Goal: Complete application form

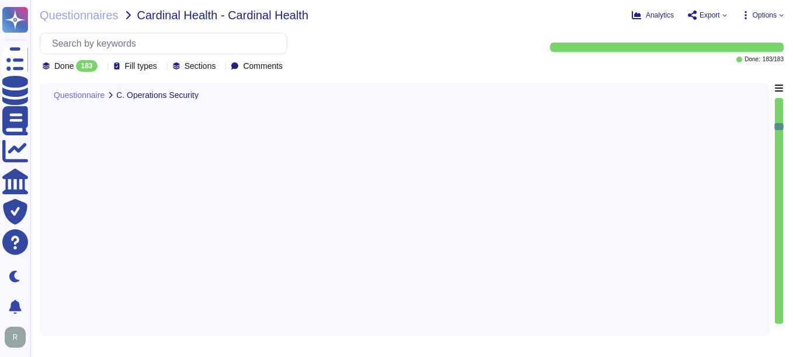
type textarea "Yes, Sectigo follows industry standards, including the OWASP Top 10, to mitigat…"
type textarea "Yes, our company tracks and appropriately remediates findings from vulnerabilit…"
type textarea "Yes, our company has a solution in place to detect, monitor, prevent, and mitig…"
type textarea "Yes, our company conducts quarterly scans to identify unauthorized wireless acc…"
type textarea "Our company has a documented records retention policy and retention schedule th…"
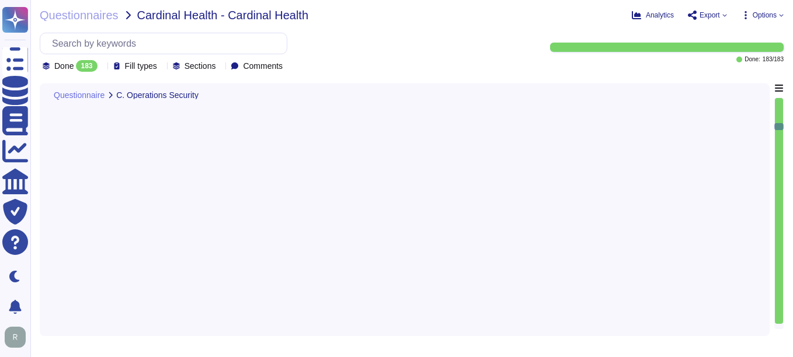
scroll to position [1, 0]
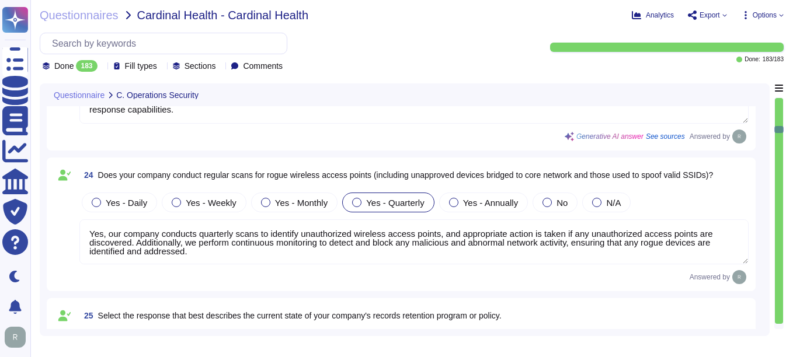
type textarea "Customer data records retention periods are not fixed and will vary based on se…"
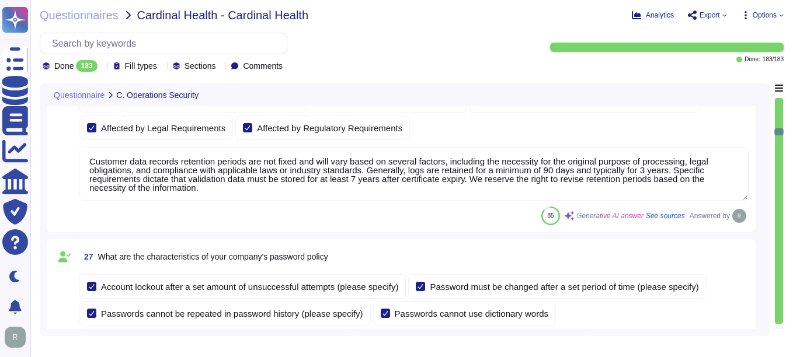
type textarea "- Account Lockout: Accounts are locked after a maximum of 5 failed login attemp…"
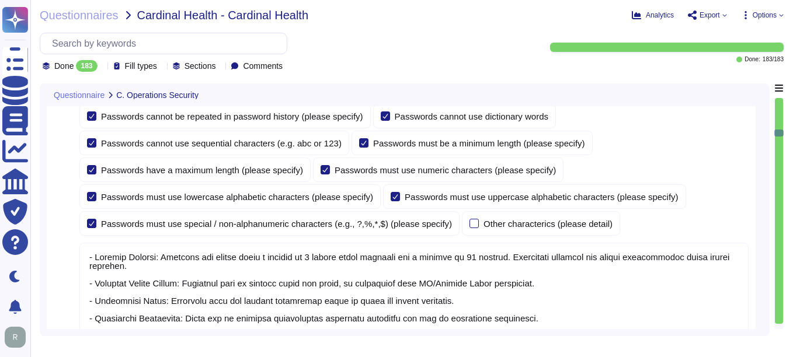
type textarea "Yes, the company configures user accounts so that first-time user account passw…"
type textarea "Yes, users must change their password immediately if they suspect it has been c…"
type textarea "Yes, our company verifies user identities prior to performing password resets. …"
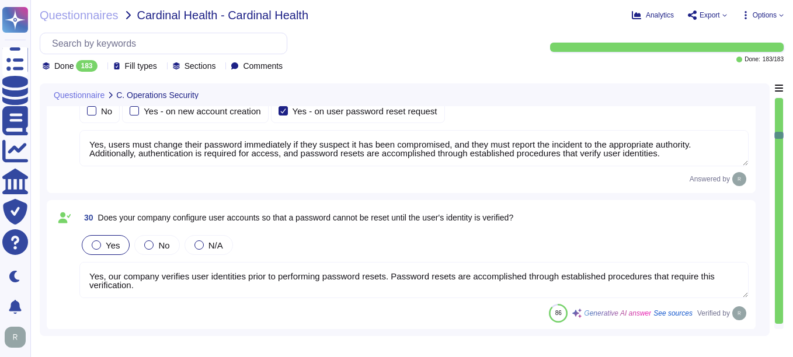
type textarea "Yes, our company manages the electronic communication of passwords through emai…"
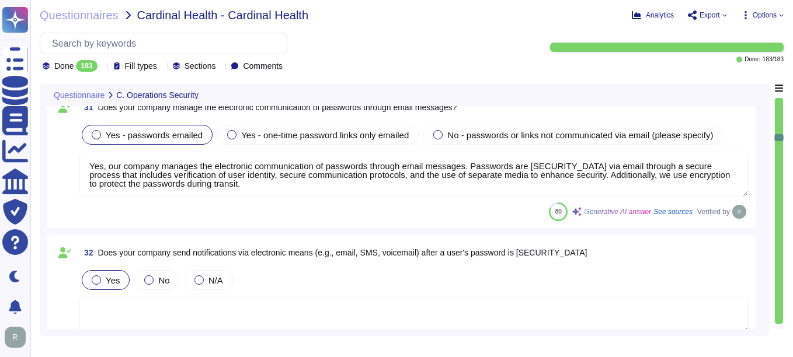
type textarea "Yes, our organization requires that passwords be masked when entered during the…"
type textarea "Yes, our company encrypts authentication credentials at all times. Passwords ar…"
type textarea "Yes, our company requires encrypted communications for all administrative acces…"
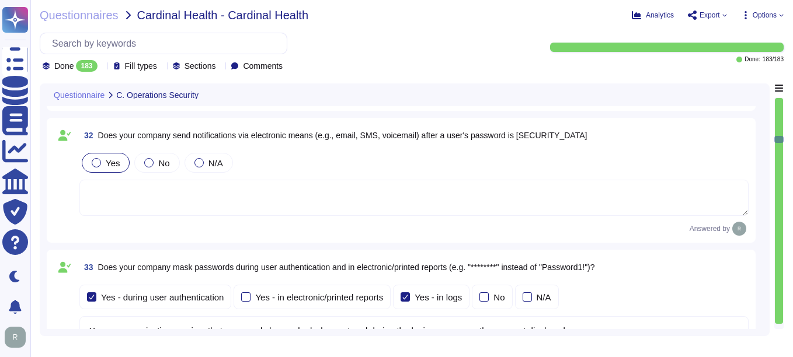
type textarea "Yes, our company requires multi-factor authentication (MFA) for access to our s…"
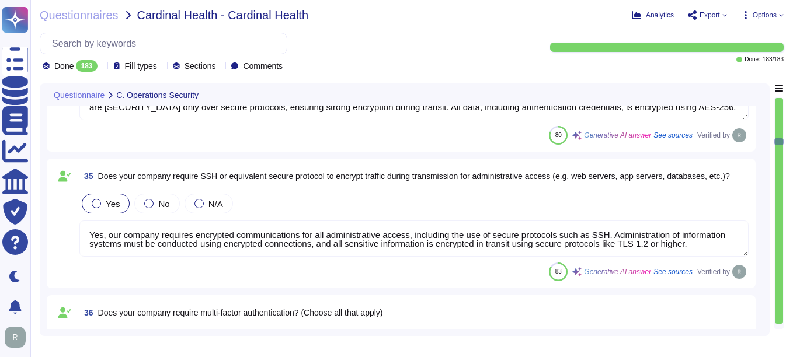
type textarea "Our service is deployed as a Software as a Service (SaaS), which means it is ho…"
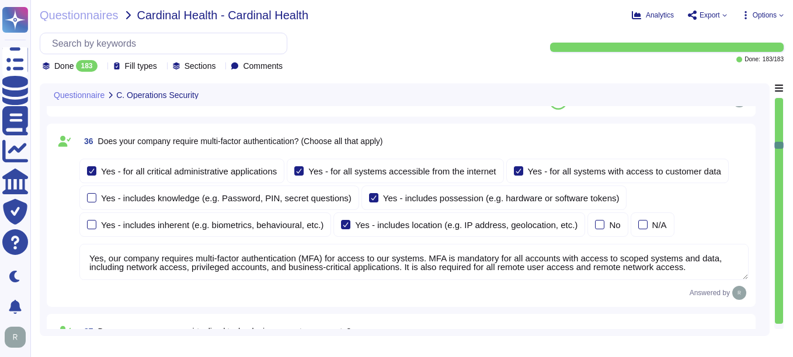
type textarea "Yes, our company validates and tests firmware, software, and application source…"
type textarea "Yes, we ensure isolation of virtualized technologies through several key method…"
type textarea "Yes, our company has administrative access and control of virtualized technolog…"
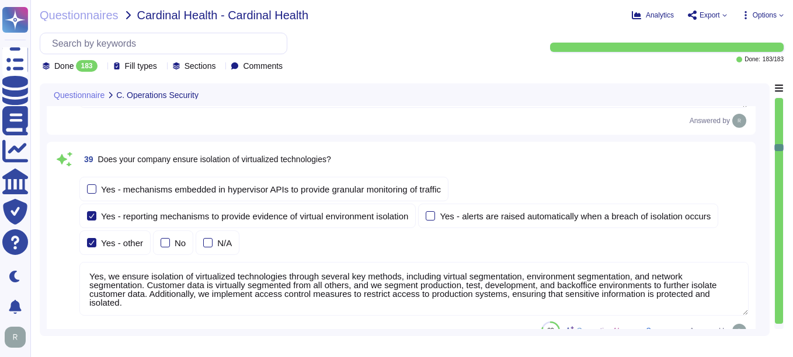
type textarea "Yes, our company segregates customer assets into different security zones. We l…"
type textarea "Our company utilizes File Integrity Monitoring (FIM) to validate the integrity …"
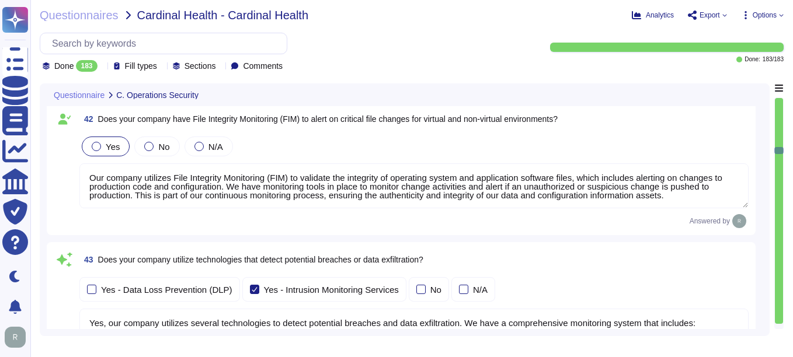
type textarea "Yes, our company utilizes several technologies to detect potential breaches and…"
type textarea "Yes, our company enforces system hardening standards for servers, workstations,…"
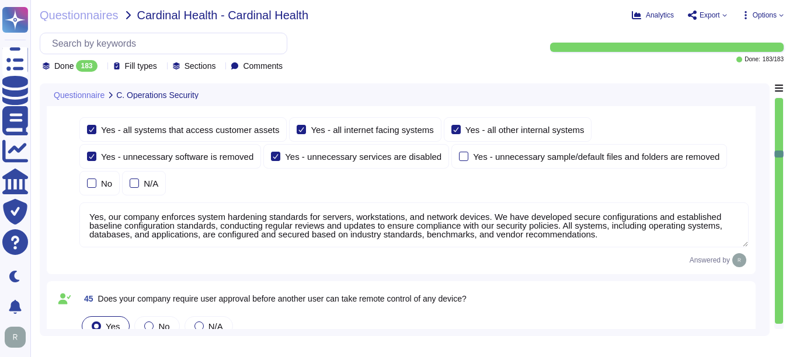
type textarea "Yes, our company deploys security updates, patches, and fixes. We apply and ver…"
type textarea "Yes, we utilize third-party alert services to monitor vulnerabilities for serve…"
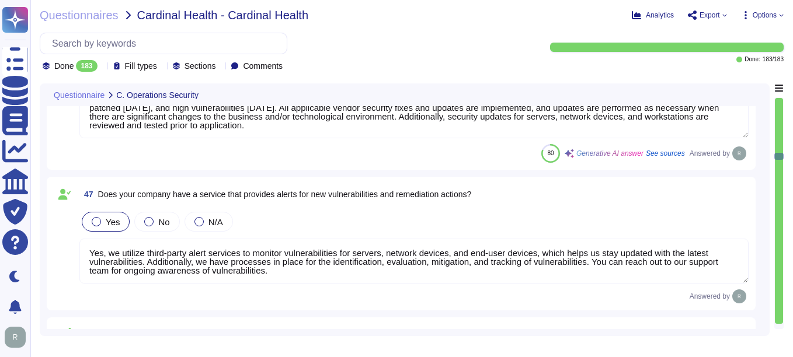
type textarea "Yes, our company scans systems, including midrange operating systems, databases…"
type textarea "Yes, security patches are tested in a controlled environment prior to implement…"
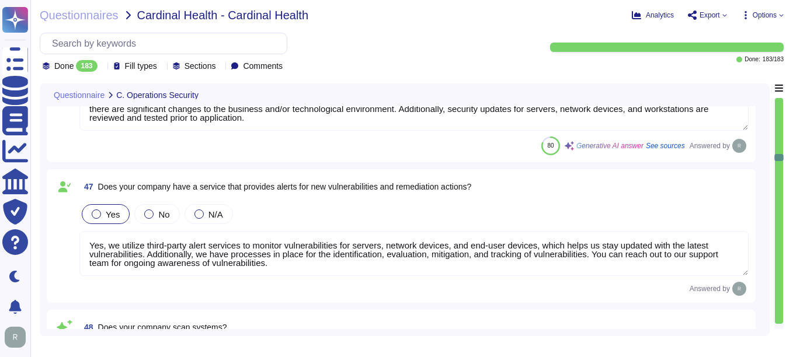
type textarea "Our company has a comprehensive Logging and Monitoring program that includes co…"
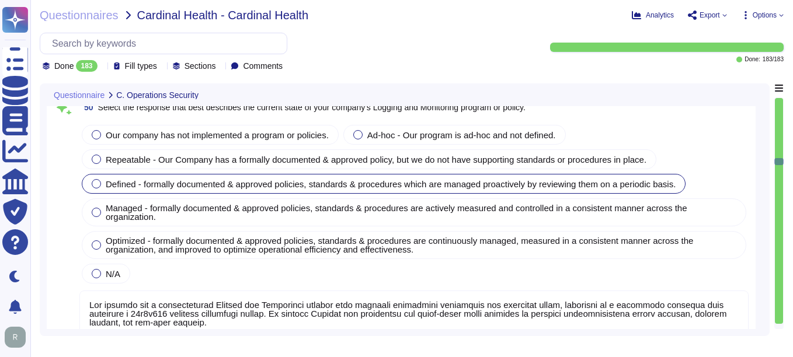
type textarea "Yes, our company logs events to enable detection and audit of suspicious or abn…"
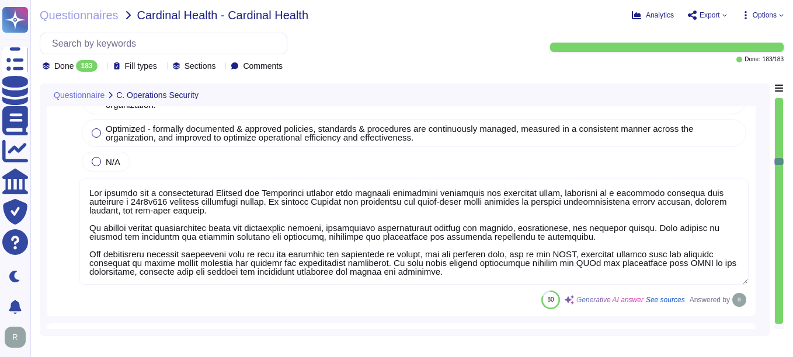
type textarea "Yes, our company retains system event and audit logs. Audit logs are retained f…"
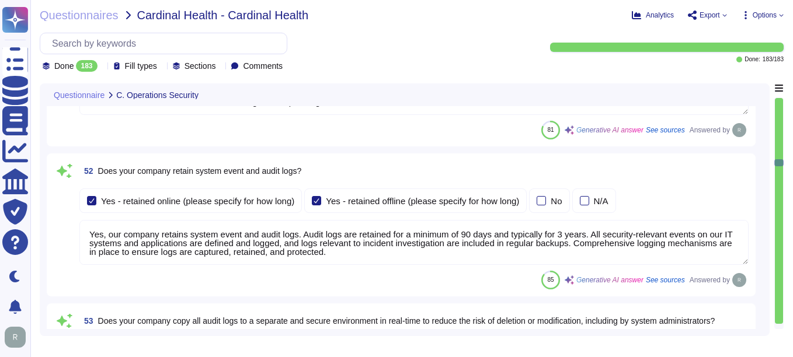
type textarea "Yes, security audit logs are centralized using a logging system that automates …"
type textarea "Yes, we establish thresholds for acceptable service performance and availabilit…"
type textarea "Yes, our company performs continuous security monitoring 24x7x365. We operate a…"
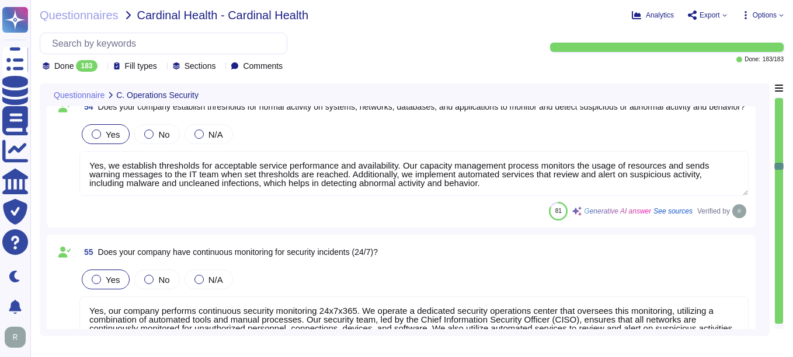
type textarea "No, our company does not use customer data or vendor confidential data in non-p…"
type textarea "No, only appropriate employees have access to the production system, and access…"
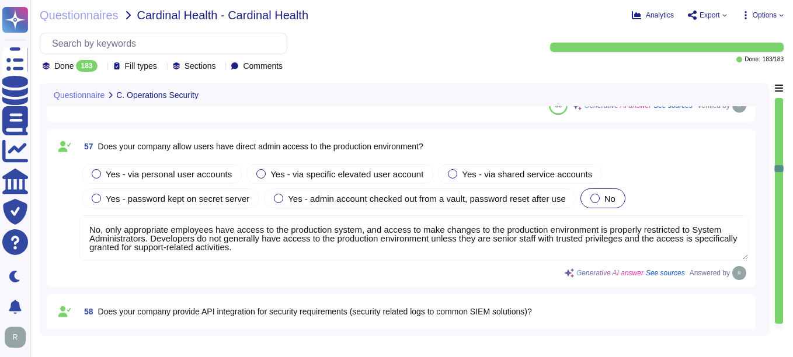
type textarea "Yes, we provide APIs and webhooks to bring alerts into monitoring solutions, an…"
type textarea "Sectigo has a comprehensive asset management program that prioritizes critical …"
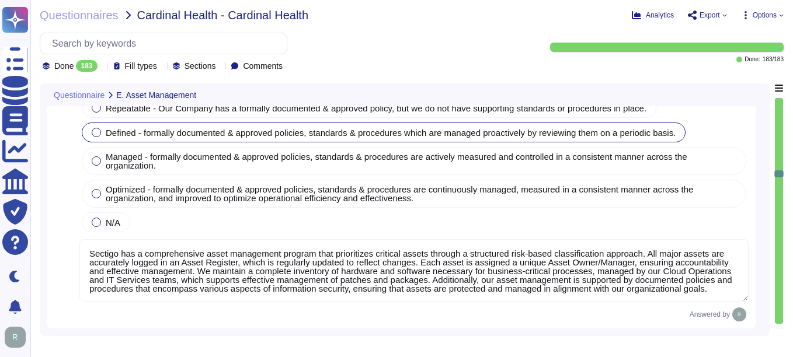
type textarea "Yes, our company maintains a centralized inventory of all technology assets, in…"
type textarea "Yes, our company has a documented process for the secure disposal of technology…"
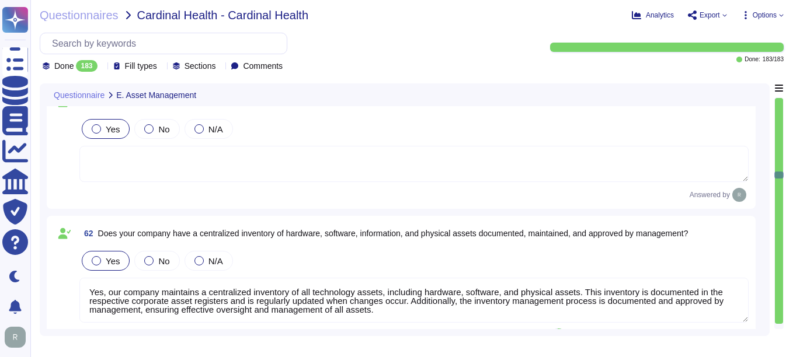
type textarea "We have a removable media policy that restricts the use of writable, removable …"
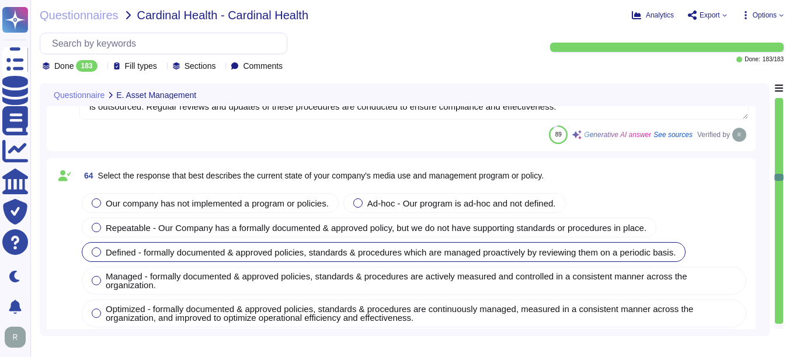
type textarea "Yes, our organization requires media to be stored in a safe and secure manner i…"
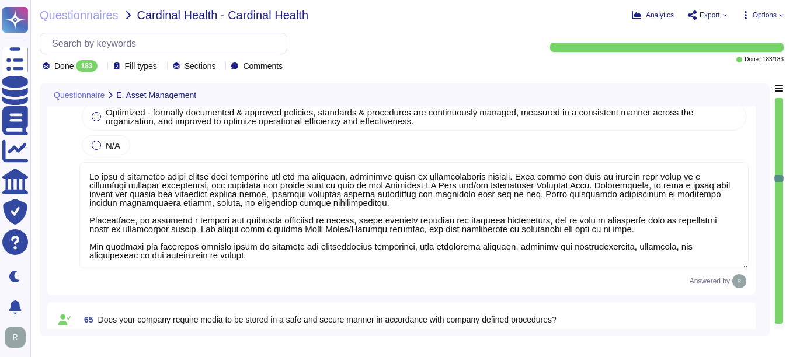
type textarea "Yes, our company has established security practices and controls to track and s…"
type textarea "Yes, our company has documented policies, guidelines, and practices for the saf…"
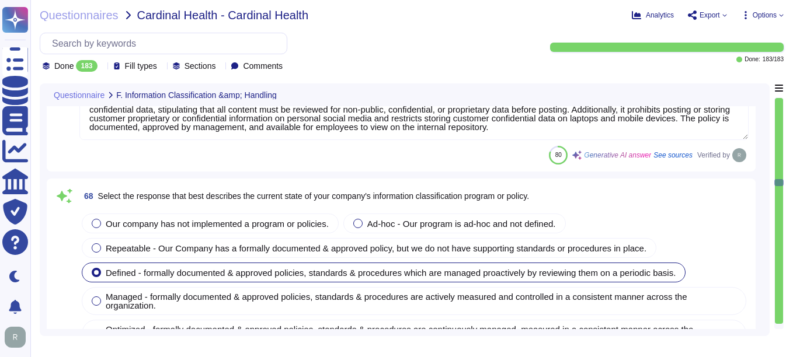
type textarea "Sectigo has a comprehensive information classification policy that categorizes …"
type textarea "Yes, Sectigo's data classification program formally assigns the role of a data …"
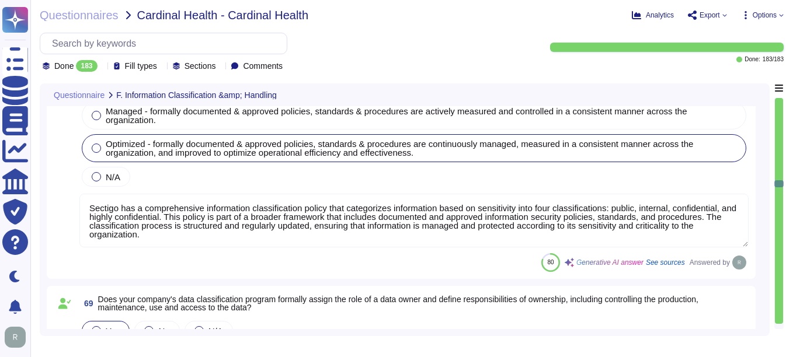
type textarea "Yes, Sectigo has developed and implemented a comprehensive set of procedures fo…"
type textarea "Sectigo's access management program is based on a role-based access control (RB…"
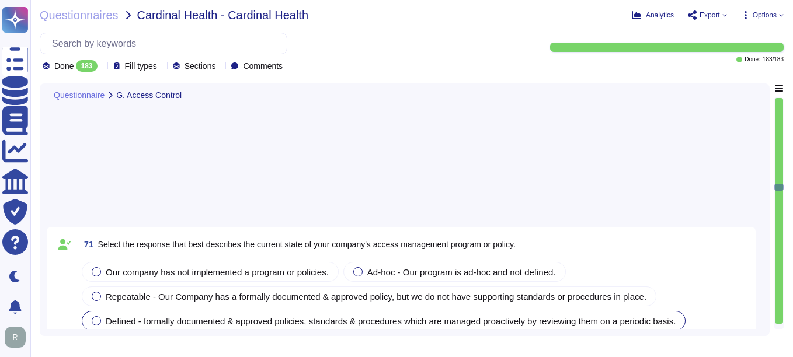
type textarea "Yes, our company assigns unique user IDs to all users. Each user ID is assigned…"
type textarea "Yes, our organization has established procedures to modify and terminate access…"
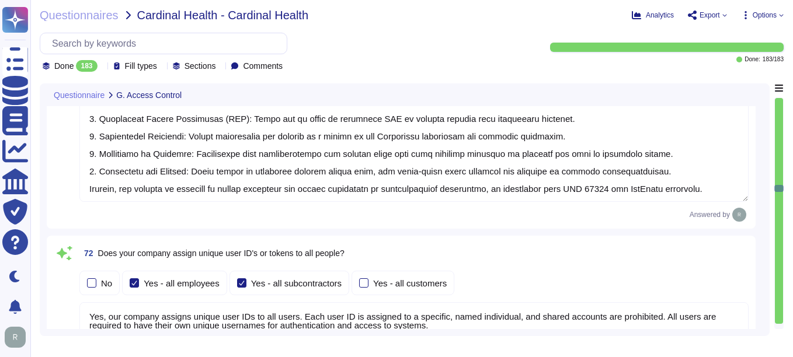
type textarea "Yes, our company has controls in place to require separation of duties between …"
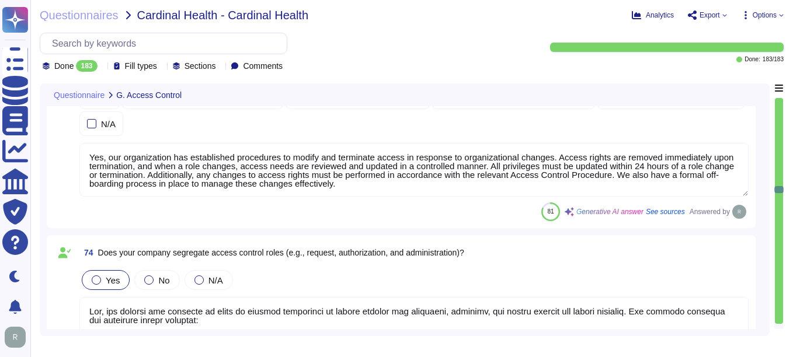
type textarea "Yes, our company conducts periodic access reviews for all account types, includ…"
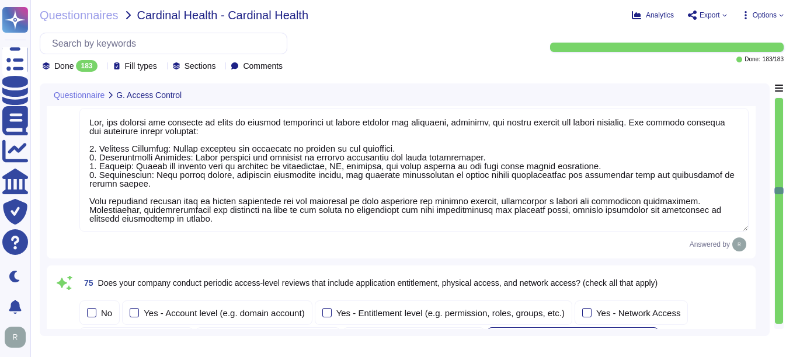
type textarea "Yes, our company maintains documented processes and procedures for tracking and…"
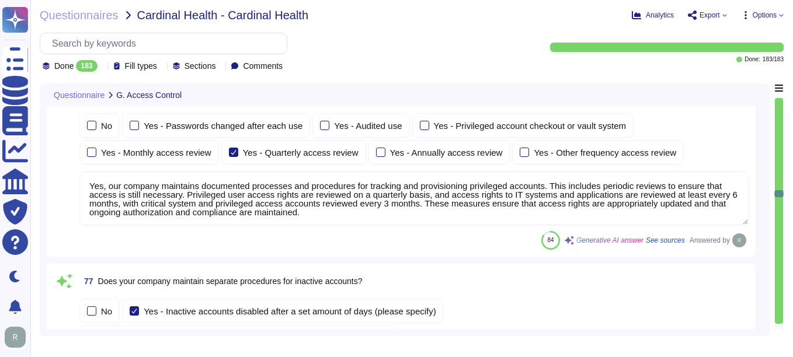
type textarea "Yes, our company has specific procedures for managing inactive accounts. Any us…"
type textarea "Each user ID is assigned to a specific, named individual."
type textarea "Yes, our company uses a single sign-on (SSO) solution that integrates with iden…"
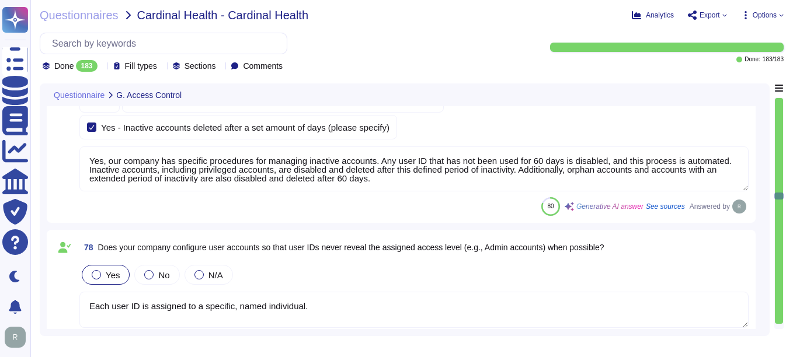
type textarea "No, the use of shared accounts is prohibited. Each user ID must be assigned to …"
type textarea "Yes, we support industry standard protocols for customer authentication, includ…"
type textarea "Yes, our application integrates directly with Okta for authentication and suppo…"
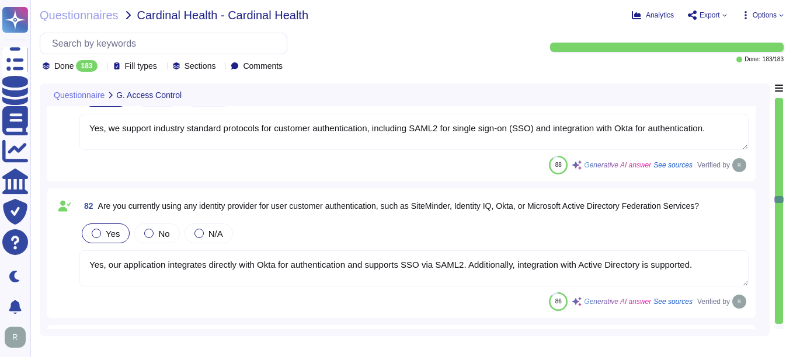
type textarea "Our application supports identity federation standards, specifically SAML2 for …"
type textarea "Yes, our application utilizes REST APIs for customer user management, including…"
type textarea "Customer access is provisioned using a Fine Grain approach, where access is gra…"
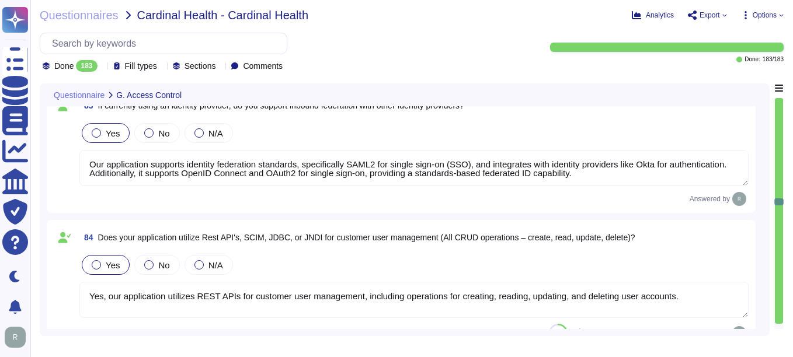
type textarea "Our company employs a robust encryption and key management program that adheres…"
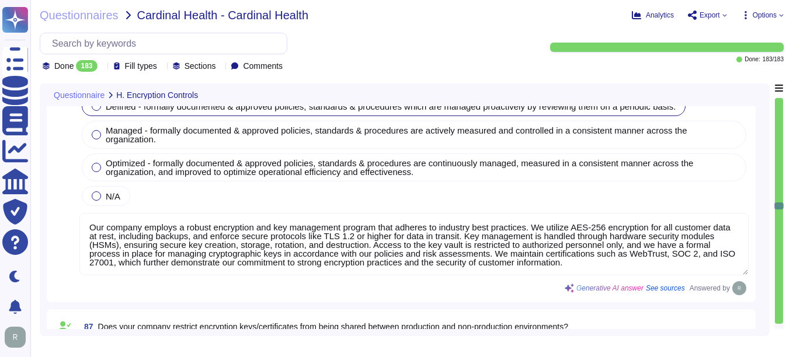
type textarea "Yes, our company restricts digital certificates from being shared between IT sy…"
type textarea "Yes, private keys shall be transmitted using end-to-end encryption. Additionall…"
type textarea "Yes, our company has comprehensive procedures in place for key management, whic…"
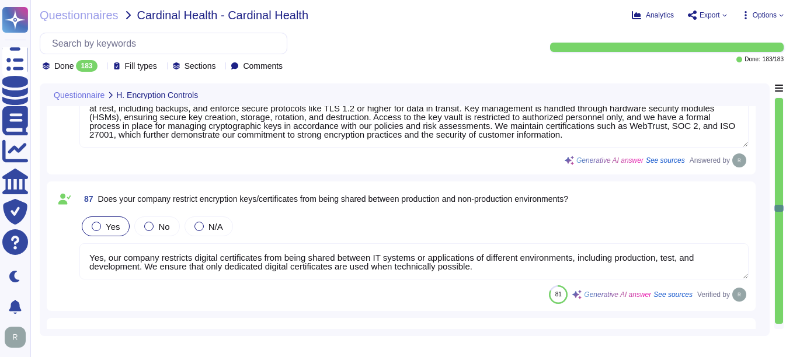
scroll to position [15654, 0]
type textarea "Yes, our company encrypts information in transit using secure protocols such as…"
type textarea "Yes, our company encrypts all customer data at rest, including backups, using A…"
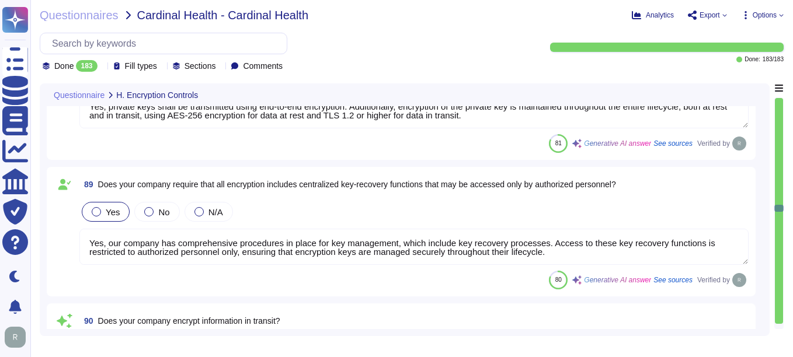
type textarea "Yes, our company uses physical Hardware Security Modules (HSMs) to support key …"
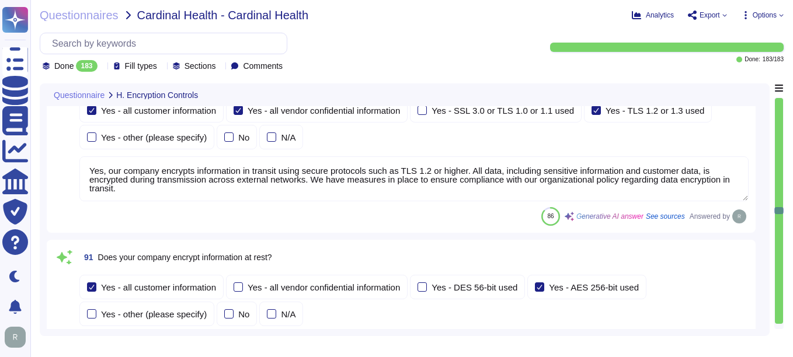
type textarea "Yes, customers manage their own encryption keys. This includes the ability to g…"
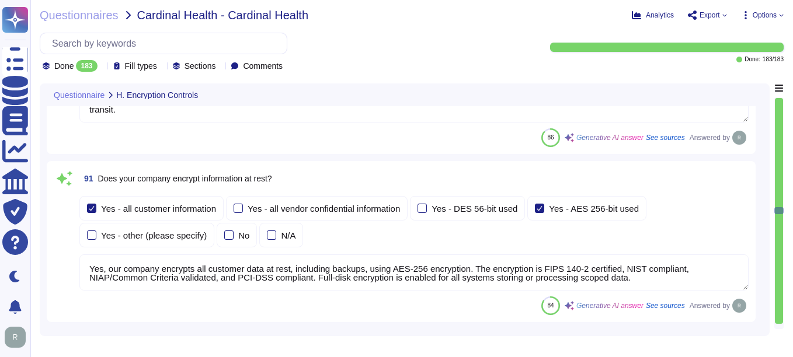
scroll to position [16121, 0]
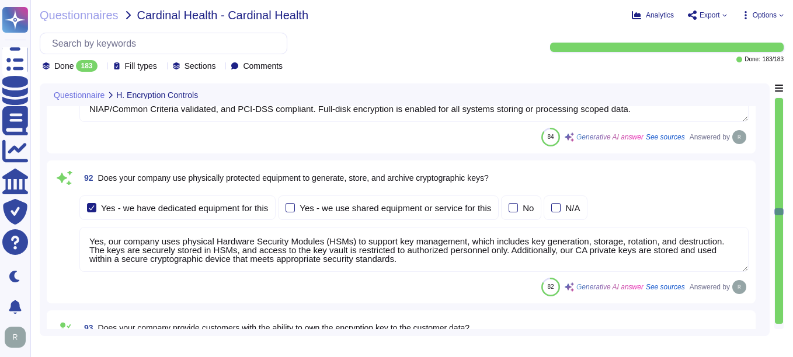
type textarea "Yes, our company implements data masking techniques to obfuscate sensitive cust…"
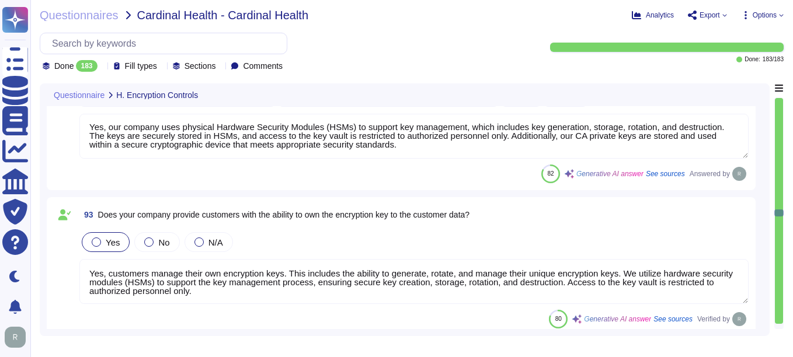
type textarea "Yes. Personal devices are allowed under a BYOD policy for specific use cases su…"
type textarea "Yes, password policies applicable to mobile devices are documented and enforced…"
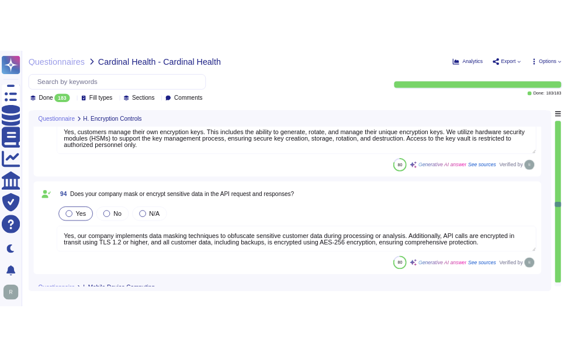
scroll to position [16413, 0]
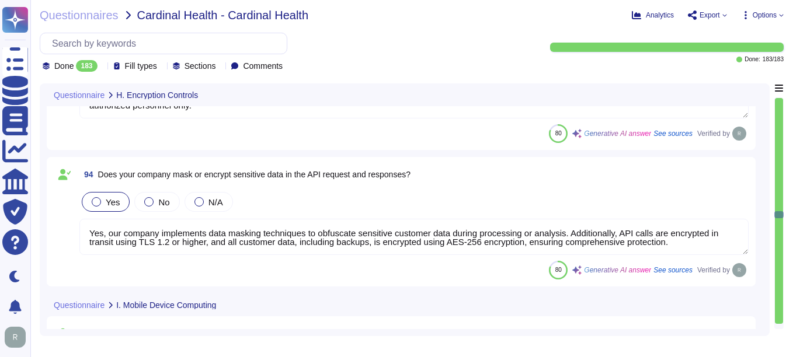
type textarea "Mobile devices do not have access to sensitive systems, including customer data…"
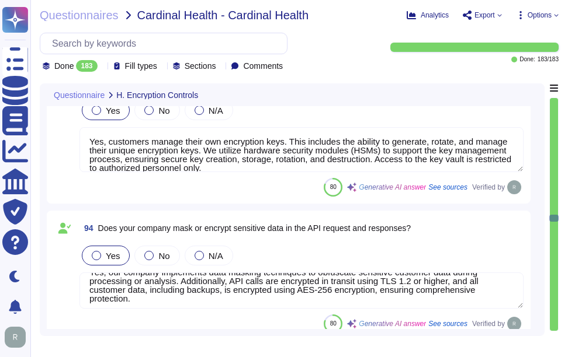
scroll to position [19, 0]
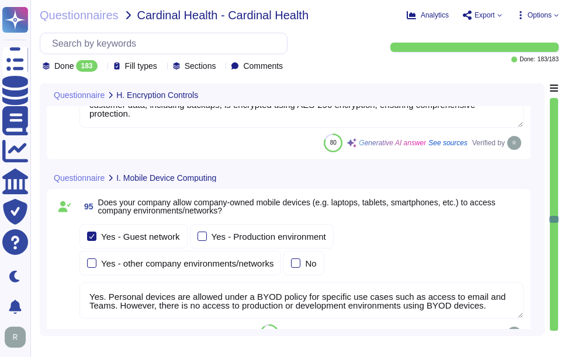
type textarea "Mobile devices do not have access to sensitive systems, including customer data…"
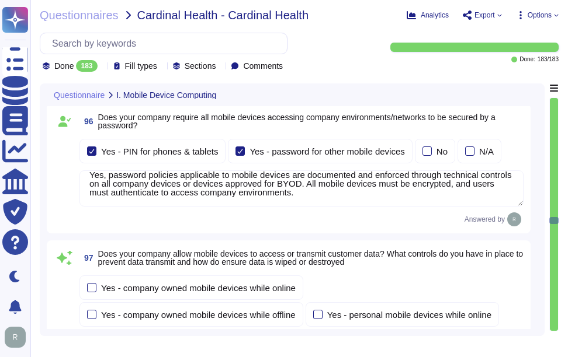
scroll to position [16880, 0]
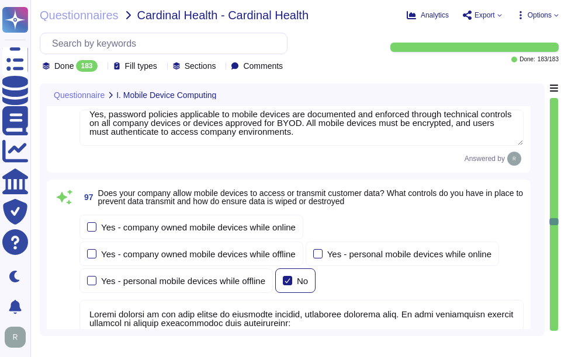
type textarea "Yes, all data, including customer data, is encrypted in transit using secure pr…"
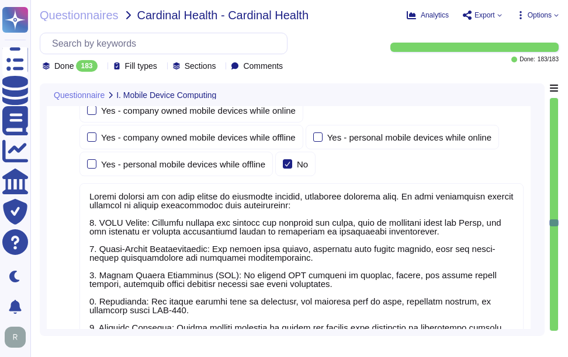
scroll to position [17114, 0]
type textarea "No such devices."
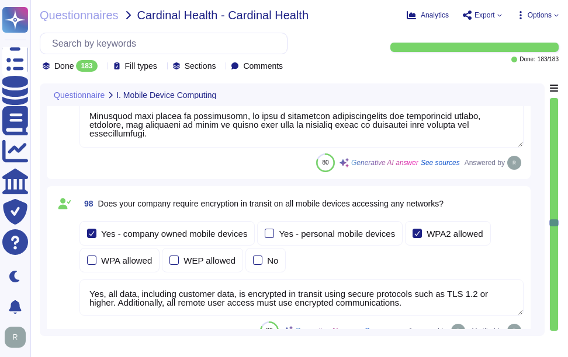
type textarea "Yes, all mobile devices must be encrypted, and customer data at rest, including…"
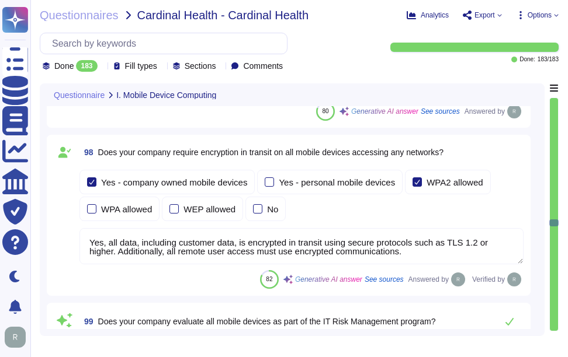
scroll to position [17348, 0]
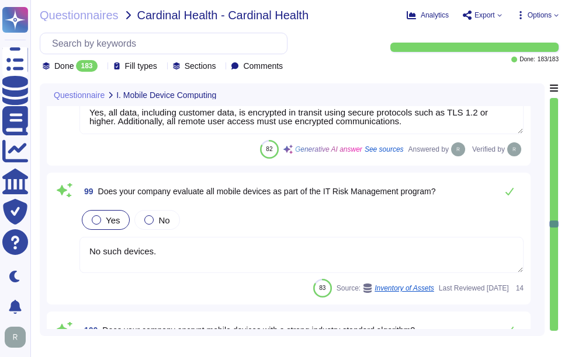
type textarea "Yes, employee mobile devices are managed by our company's Mobile Device Managem…"
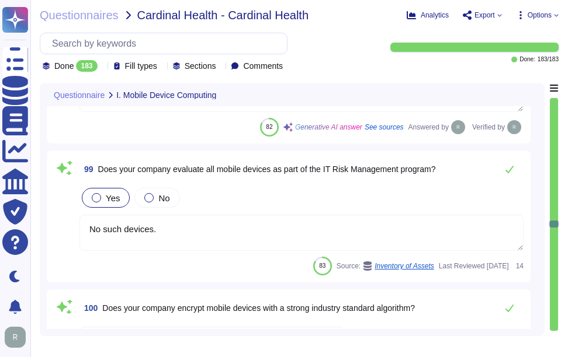
scroll to position [17406, 0]
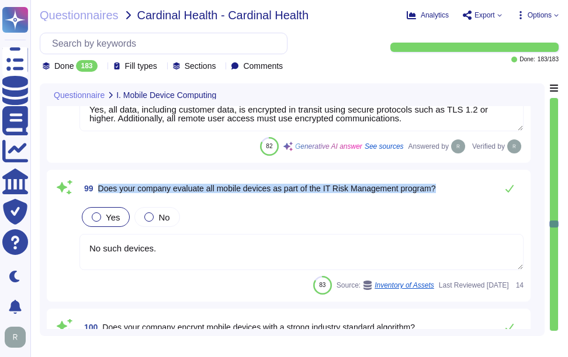
drag, startPoint x: 98, startPoint y: 187, endPoint x: 467, endPoint y: 196, distance: 369.3
click at [467, 196] on div "99 Does your company evaluate all mobile devices as part of the IT Risk Managem…" at bounding box center [301, 188] width 444 height 23
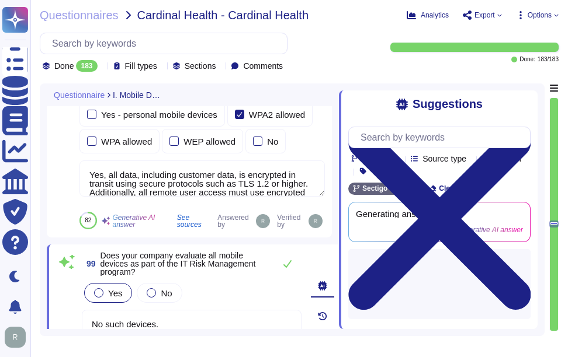
scroll to position [17407, 0]
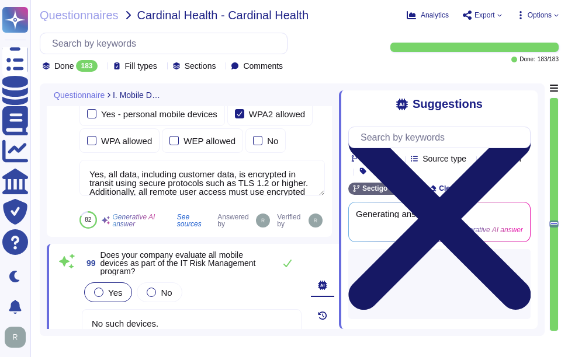
click at [522, 99] on icon at bounding box center [439, 219] width 182 height 243
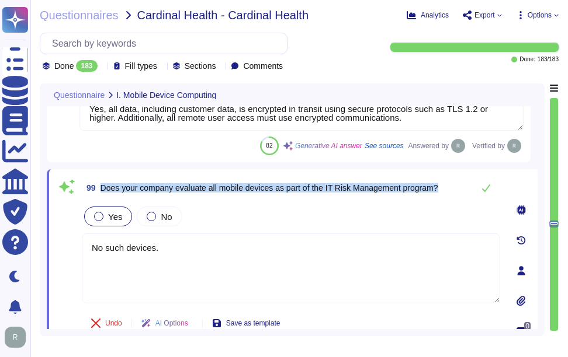
drag, startPoint x: 100, startPoint y: 185, endPoint x: 460, endPoint y: 189, distance: 359.8
click at [460, 189] on div "99 Does your company evaluate all mobile devices as part of the IT Risk Managem…" at bounding box center [291, 187] width 418 height 23
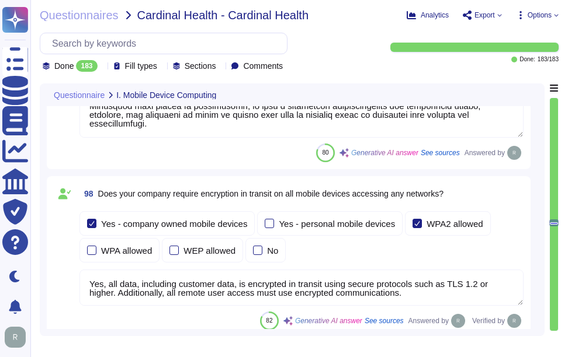
scroll to position [1, 0]
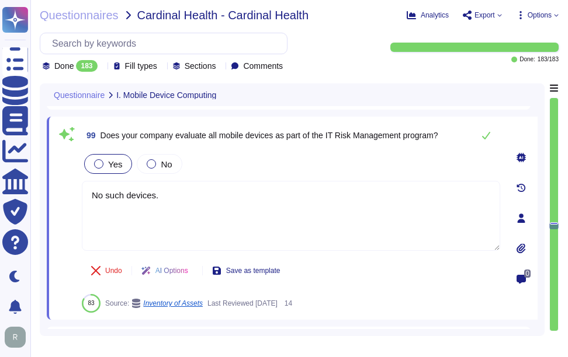
type textarea "Yes, employee mobile devices are managed by our company's Mobile Device Managem…"
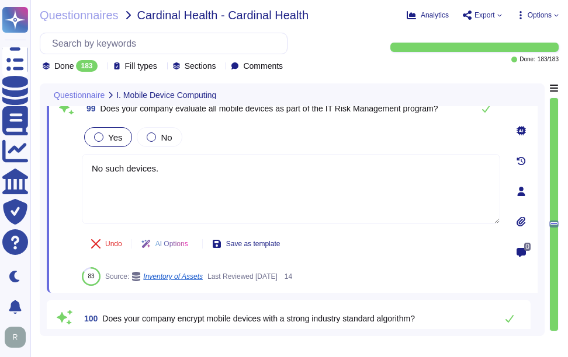
scroll to position [17425, 0]
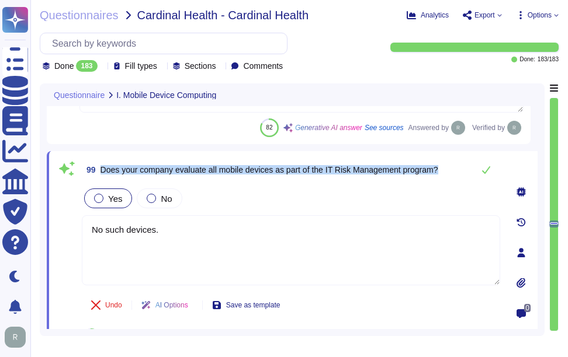
drag, startPoint x: 101, startPoint y: 168, endPoint x: 447, endPoint y: 180, distance: 346.0
click at [447, 180] on div "99 Does your company evaluate all mobile devices as part of the IT Risk Managem…" at bounding box center [291, 169] width 418 height 23
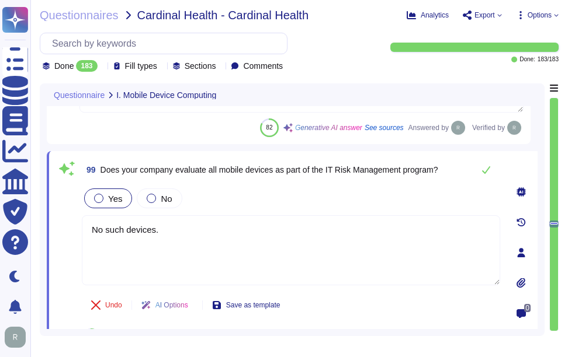
drag, startPoint x: 183, startPoint y: 238, endPoint x: 66, endPoint y: 224, distance: 117.7
click at [66, 224] on div "99 Does your company evaluate all mobile devices as part of the IT Risk Managem…" at bounding box center [278, 252] width 444 height 189
click at [322, 203] on div "Yes No" at bounding box center [291, 198] width 418 height 25
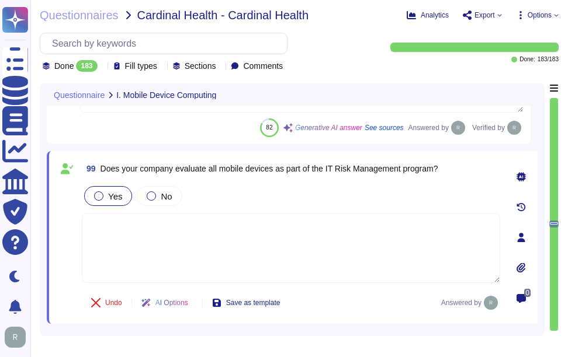
click at [275, 191] on div "Yes No" at bounding box center [291, 196] width 418 height 25
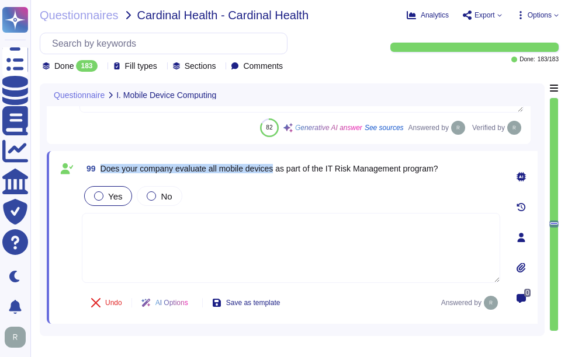
drag, startPoint x: 100, startPoint y: 166, endPoint x: 275, endPoint y: 177, distance: 175.0
click at [275, 177] on span "99 Does your company evaluate all mobile devices as part of the IT Risk Managem…" at bounding box center [260, 168] width 356 height 21
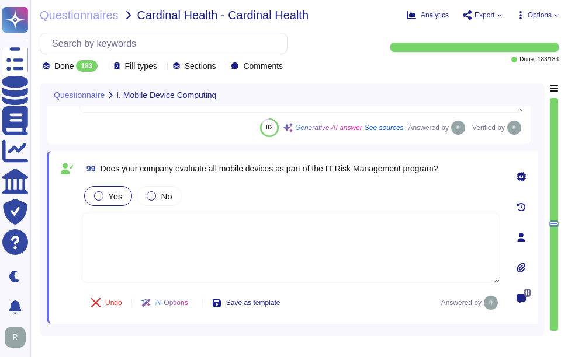
click at [224, 246] on textarea at bounding box center [291, 248] width 418 height 70
paste textarea "Yes, we evaluate all mobile devices, particularly those permitted to store, tra…"
type textarea "Yes, we evaluate all mobile devices, particularly those permitted to store, tra…"
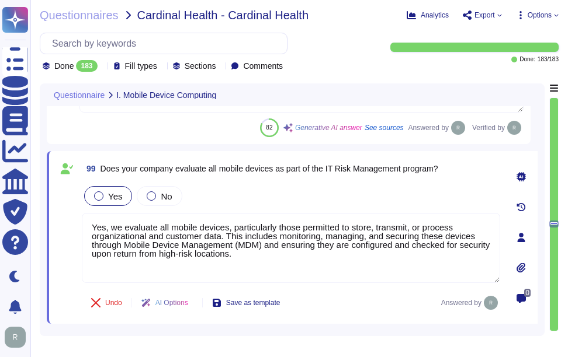
drag, startPoint x: 289, startPoint y: 259, endPoint x: 81, endPoint y: 223, distance: 211.1
click at [81, 223] on div "99 Does your company evaluate all mobile devices as part of the IT Risk Managem…" at bounding box center [278, 237] width 444 height 159
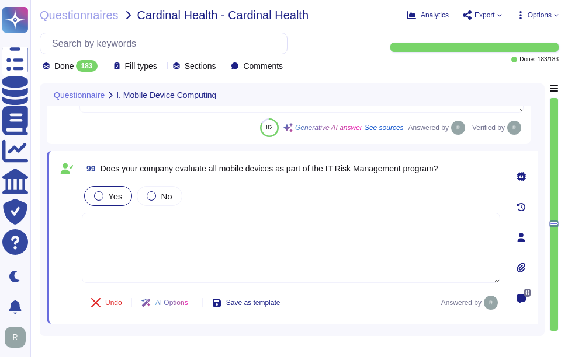
click at [237, 200] on div "Yes No" at bounding box center [291, 196] width 418 height 25
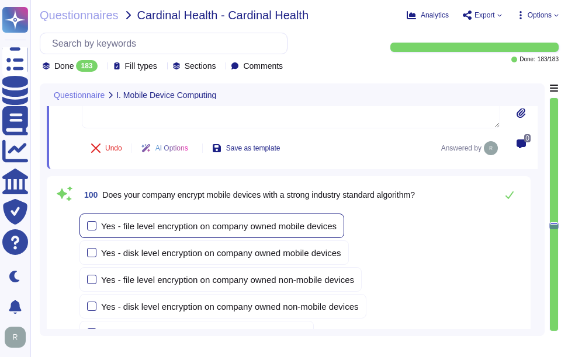
scroll to position [17600, 0]
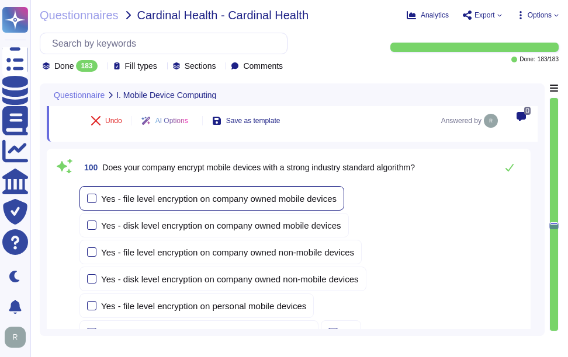
type textarea "Yes, we have the capability to remotely wipe mobile devices that connect to cor…"
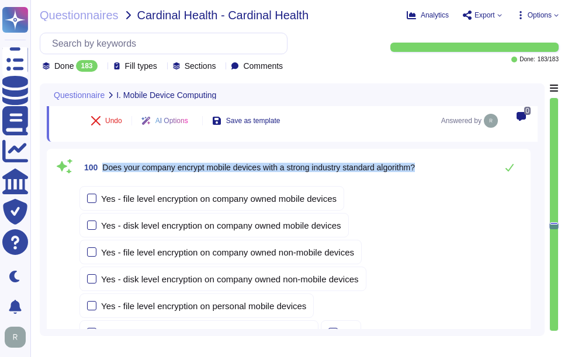
drag, startPoint x: 103, startPoint y: 167, endPoint x: 430, endPoint y: 181, distance: 327.4
click at [430, 181] on div "100 Does your company encrypt mobile devices with a strong industry standard al…" at bounding box center [289, 284] width 470 height 257
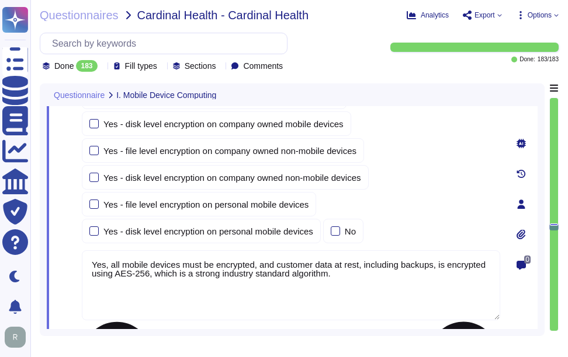
type textarea "Yes, all data, including customer data, is encrypted in transit using secure pr…"
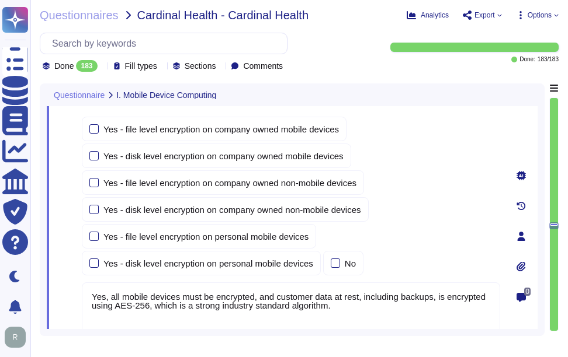
scroll to position [17628, 0]
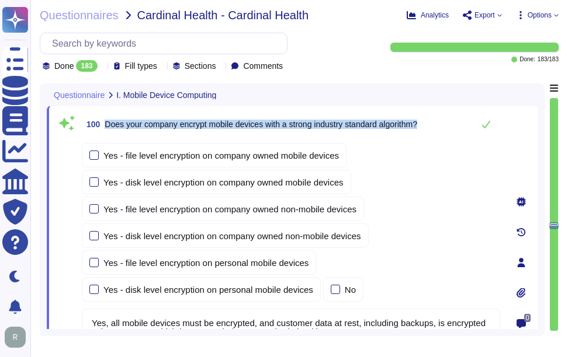
drag, startPoint x: 107, startPoint y: 124, endPoint x: 435, endPoint y: 134, distance: 327.8
click at [435, 134] on div "100 Does your company encrypt mobile devices with a strong industry standard al…" at bounding box center [291, 124] width 418 height 23
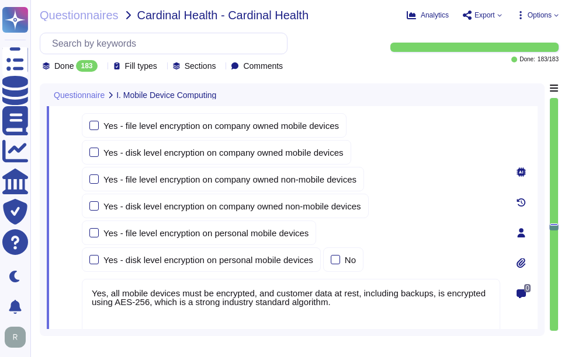
scroll to position [17686, 0]
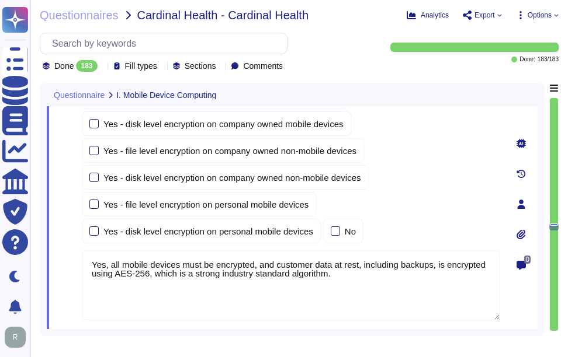
drag, startPoint x: 345, startPoint y: 275, endPoint x: 48, endPoint y: 241, distance: 298.6
click at [48, 241] on div "100 Does your company encrypt mobile devices with a strong industry standard al…" at bounding box center [292, 204] width 491 height 314
click at [407, 189] on div "Yes - file level encryption on company owned mobile devices Yes - disk level en…" at bounding box center [291, 164] width 418 height 159
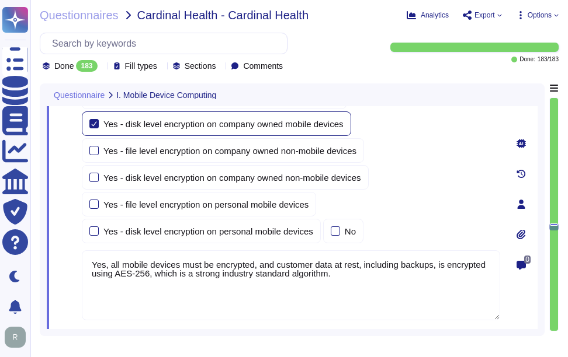
click at [93, 124] on div at bounding box center [93, 123] width 9 height 9
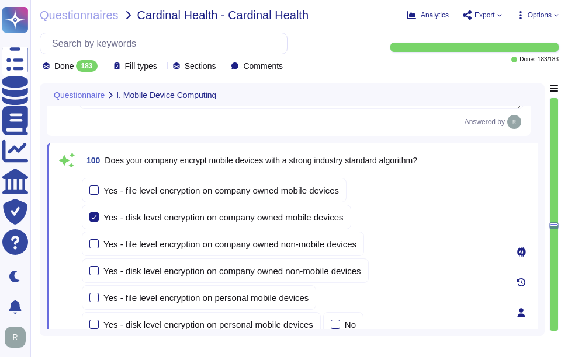
scroll to position [17570, 0]
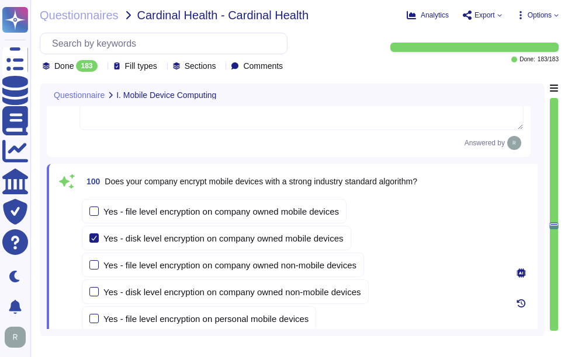
click at [468, 186] on div "100 Does your company encrypt mobile devices with a strong industry standard al…" at bounding box center [291, 181] width 418 height 21
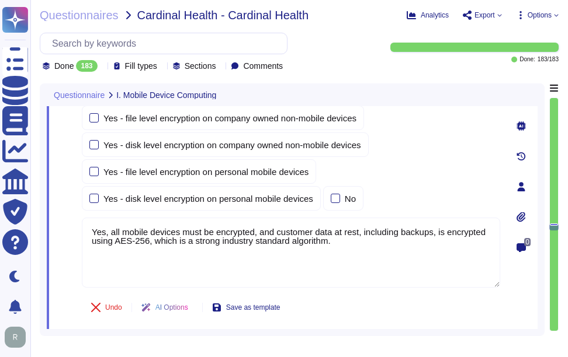
scroll to position [17803, 0]
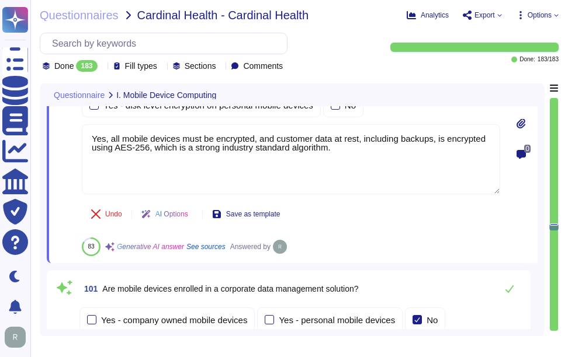
type textarea "Yes, employees and external contractors are required to read and acknowledge th…"
click at [370, 253] on div "Undo AI Options Save as template 83 Generative AI answer See sources Answered by" at bounding box center [291, 228] width 418 height 56
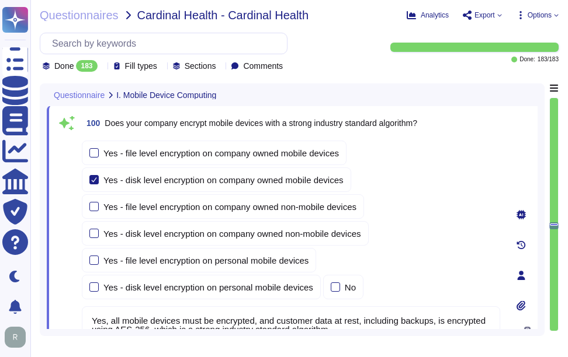
type textarea "Yes, all data, including customer data, is encrypted in transit using secure pr…"
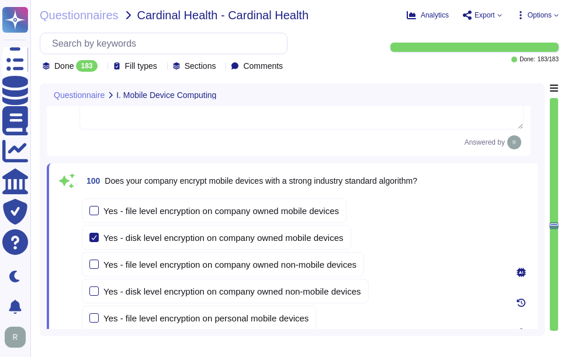
scroll to position [17570, 0]
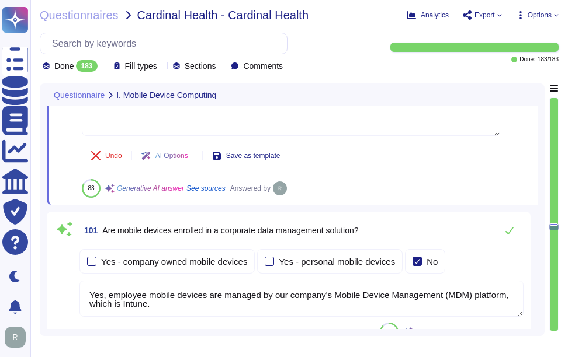
type textarea "Yes, employees and external contractors are required to read and acknowledge th…"
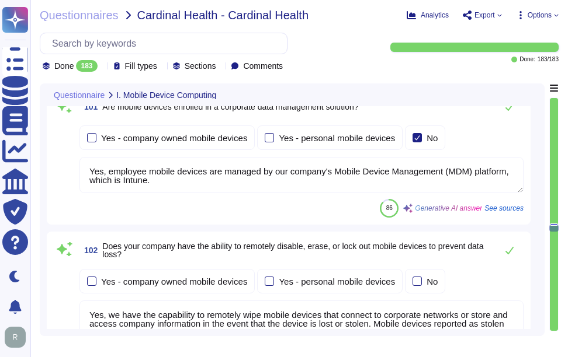
type textarea "Yes, employees and [DEMOGRAPHIC_DATA] workers are required to read and acknowle…"
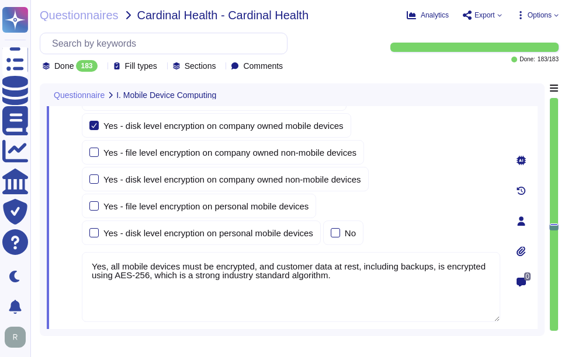
type textarea "Yes, all data, including customer data, is encrypted in transit using secure pr…"
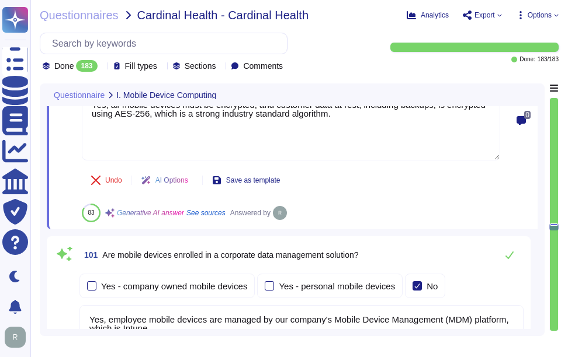
type textarea "Yes, employees and external contractors are required to read and acknowledge th…"
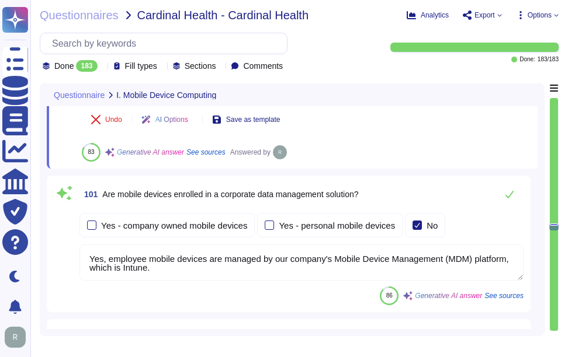
scroll to position [17883, 0]
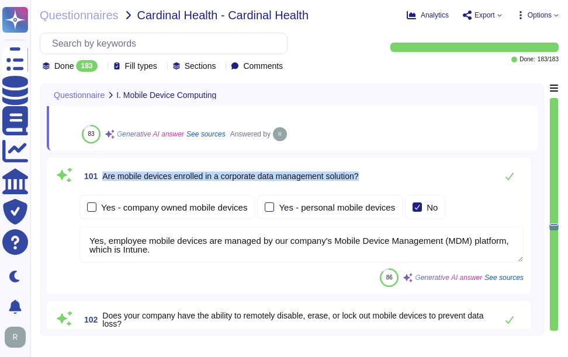
drag, startPoint x: 102, startPoint y: 174, endPoint x: 384, endPoint y: 178, distance: 282.1
click at [384, 178] on div "101 Are mobile devices enrolled in a corporate data management solution?" at bounding box center [301, 176] width 444 height 23
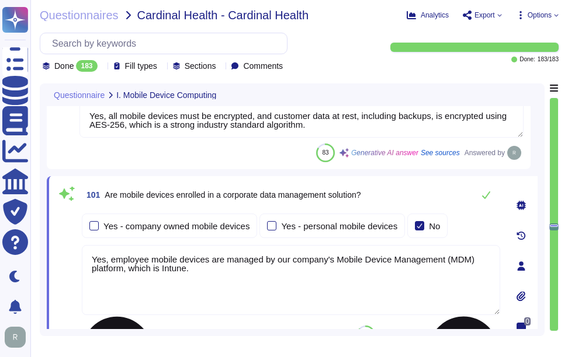
scroll to position [17766, 0]
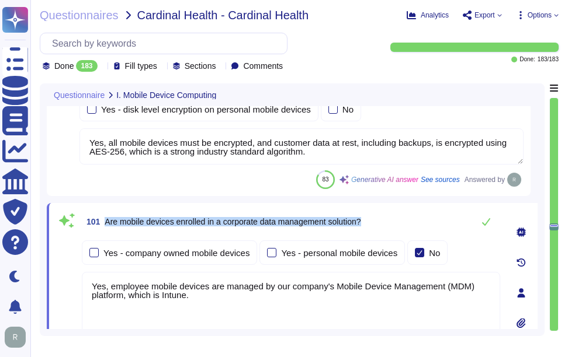
drag, startPoint x: 106, startPoint y: 218, endPoint x: 385, endPoint y: 219, distance: 278.6
click at [385, 219] on div "101 Are mobile devices enrolled in a corporate data management solution?" at bounding box center [291, 221] width 418 height 23
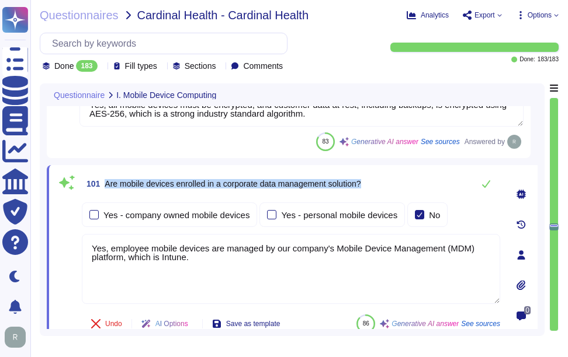
scroll to position [17825, 0]
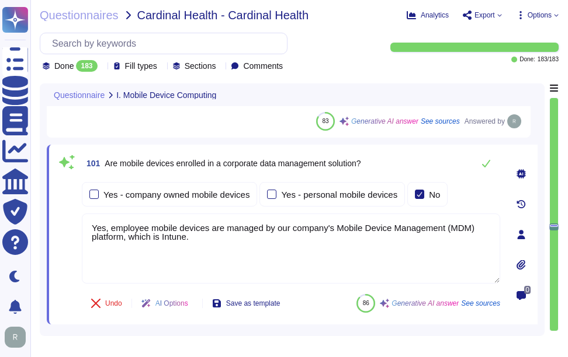
drag, startPoint x: 235, startPoint y: 239, endPoint x: 62, endPoint y: 211, distance: 175.2
click at [62, 211] on div "101 Are mobile devices enrolled in a corporate data management solution? Yes - …" at bounding box center [278, 235] width 444 height 166
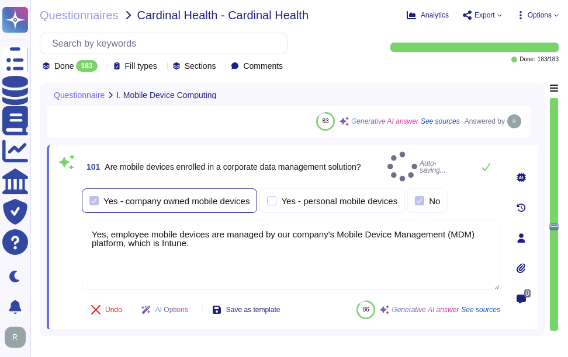
click at [93, 196] on div at bounding box center [93, 200] width 9 height 9
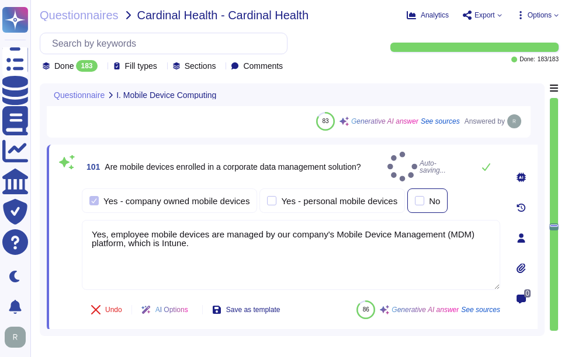
click at [417, 196] on div at bounding box center [419, 200] width 9 height 9
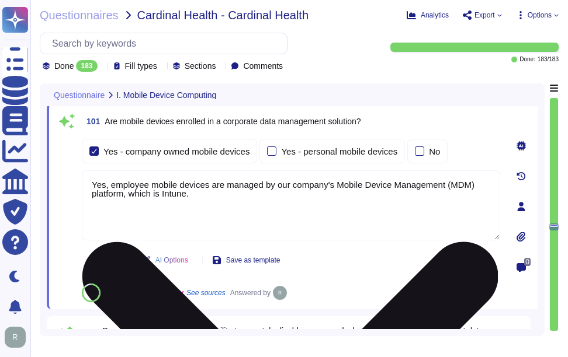
scroll to position [17883, 0]
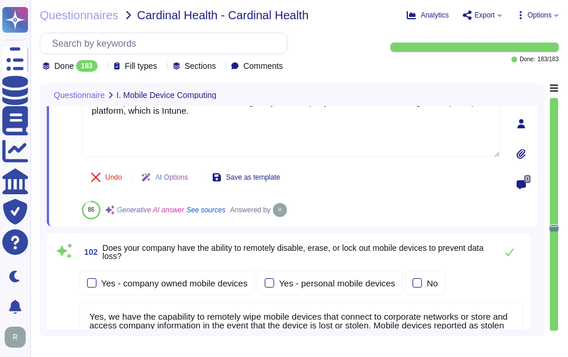
type textarea "Yes, employees and [DEMOGRAPHIC_DATA] workers are required to read and acknowle…"
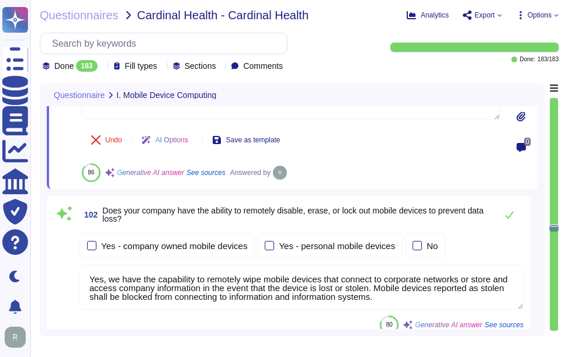
scroll to position [18000, 0]
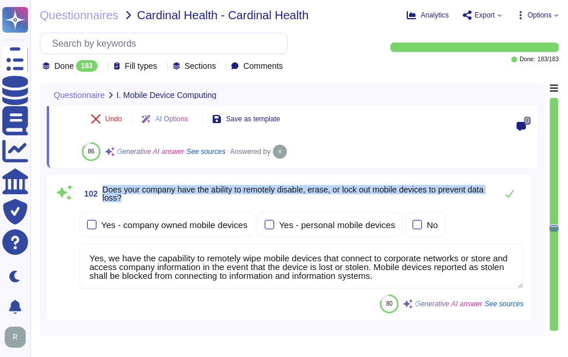
drag, startPoint x: 105, startPoint y: 187, endPoint x: 166, endPoint y: 196, distance: 62.5
click at [166, 196] on span "Does your company have the ability to remotely disable, erase, or lock out mobi…" at bounding box center [296, 194] width 388 height 16
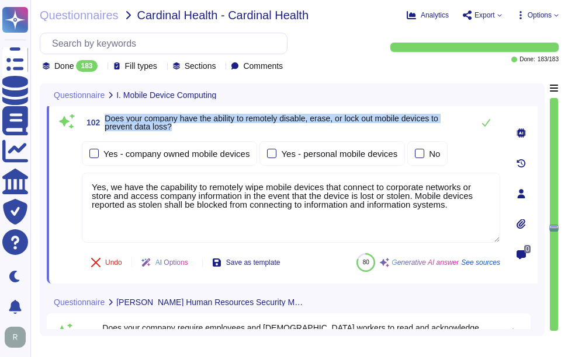
drag, startPoint x: 105, startPoint y: 116, endPoint x: 185, endPoint y: 128, distance: 80.9
click at [185, 128] on span "102 Does your company have the ability to remotely disable, erase, or lock out …" at bounding box center [275, 122] width 386 height 21
click at [96, 152] on div at bounding box center [93, 153] width 9 height 9
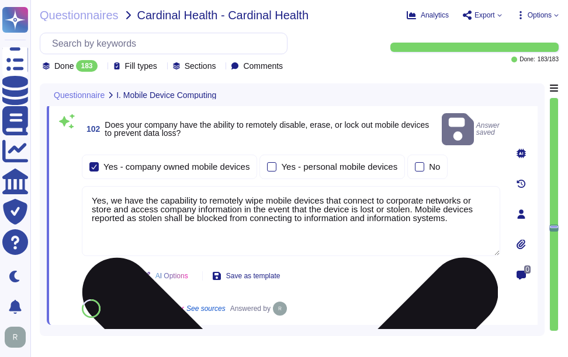
click at [199, 195] on textarea "Yes, we have the capability to remotely wipe mobile devices that connect to cor…" at bounding box center [291, 221] width 418 height 70
paste textarea "to prevent unauthorized access"
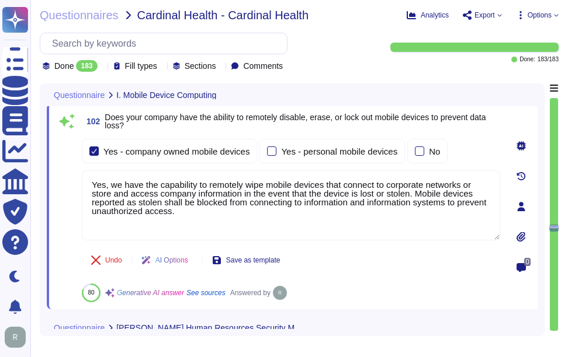
type textarea "Yes, we have the capability to remotely wipe mobile devices that connect to cor…"
click at [405, 265] on div "Undo AI Options Save as template 80 Generative AI answer See sources Answered by" at bounding box center [291, 274] width 418 height 56
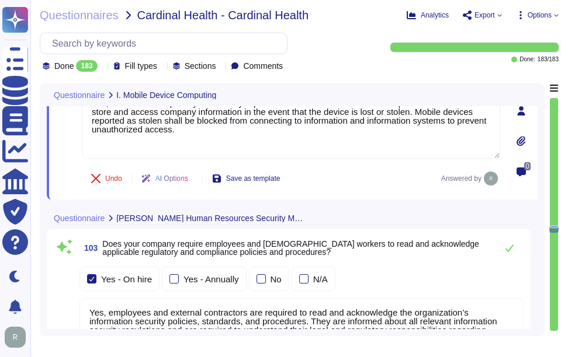
scroll to position [18117, 0]
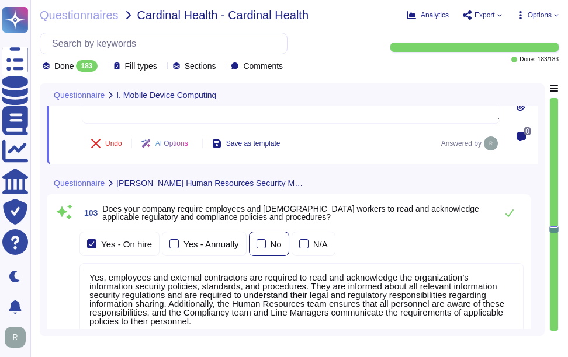
type textarea "Sectigo has a comprehensive security awareness and training program designed to…"
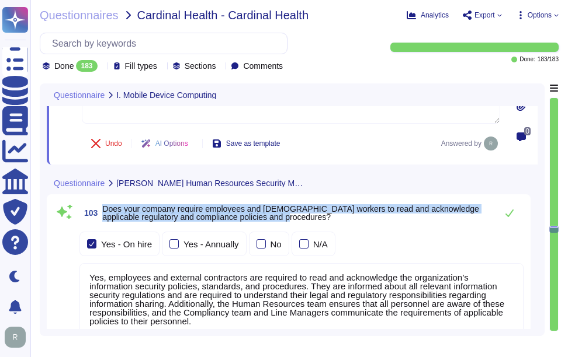
drag, startPoint x: 103, startPoint y: 207, endPoint x: 301, endPoint y: 226, distance: 198.9
click at [301, 226] on div "103 Does your company require employees and [DEMOGRAPHIC_DATA] workers to read …" at bounding box center [289, 281] width 470 height 158
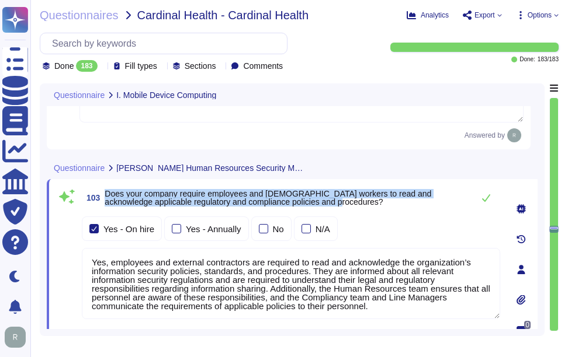
drag, startPoint x: 105, startPoint y: 190, endPoint x: 316, endPoint y: 202, distance: 211.2
click at [316, 202] on span "Does your company require employees and [DEMOGRAPHIC_DATA] workers to read and …" at bounding box center [286, 198] width 363 height 16
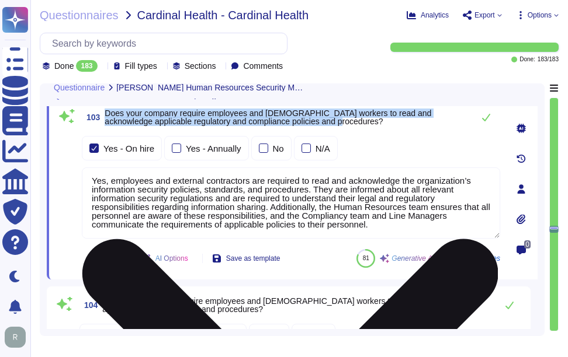
type textarea "Yes, employee mobile devices are managed by our company's Mobile Device Managem…"
type textarea "Yes, we have the capability to remotely wipe mobile devices that connect to cor…"
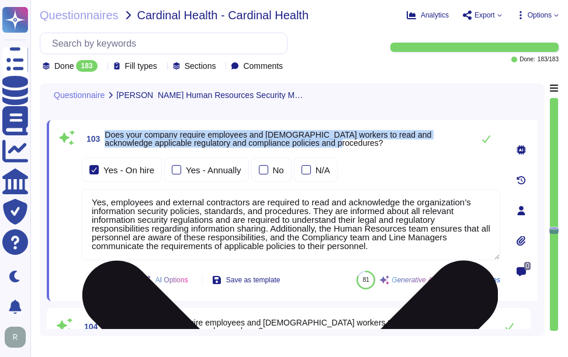
scroll to position [18160, 0]
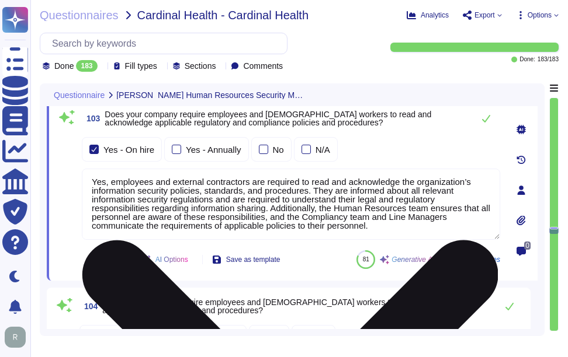
click at [300, 190] on textarea "Yes, employees and external contractors are required to read and acknowledge th…" at bounding box center [291, 204] width 418 height 71
paste textarea "[DEMOGRAPHIC_DATA] workers are required to read and acknowledge the organizatio…"
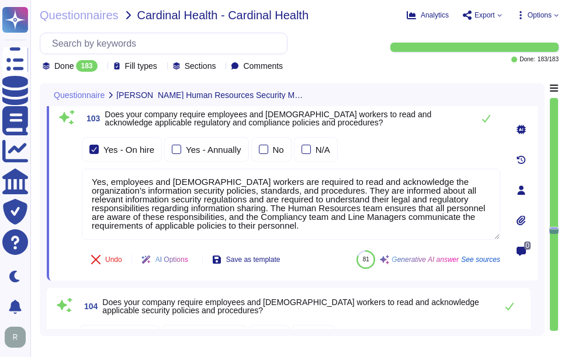
type textarea "Yes, employees and [DEMOGRAPHIC_DATA] workers are required to read and acknowle…"
click at [414, 158] on div "Yes - On hire Yes - Annually No N/A" at bounding box center [291, 149] width 418 height 25
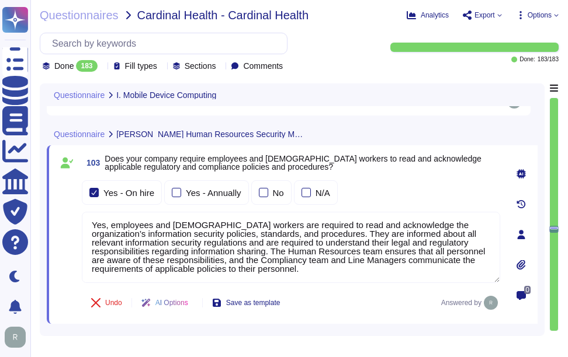
type textarea "Yes, employee mobile devices are managed by our company's Mobile Device Managem…"
type textarea "Yes, we have the capability to remotely wipe mobile devices that connect to cor…"
type textarea "Yes, employee mobile devices are managed by our company's Mobile Device Managem…"
type textarea "Yes, we have the capability to remotely wipe mobile devices that connect to cor…"
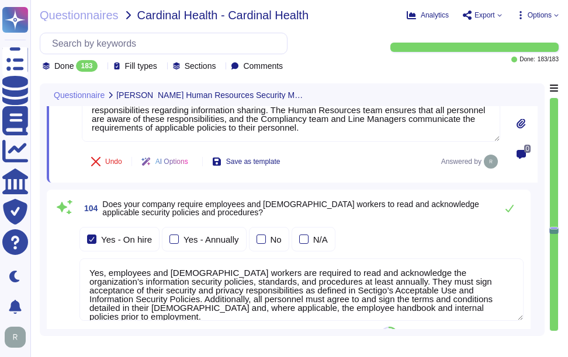
scroll to position [18277, 0]
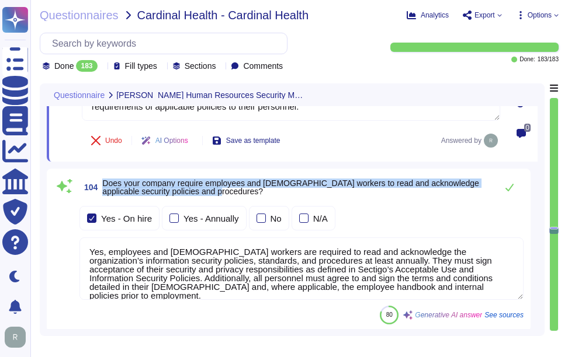
drag, startPoint x: 103, startPoint y: 182, endPoint x: 245, endPoint y: 194, distance: 142.5
click at [245, 194] on span "Does your company require employees and [DEMOGRAPHIC_DATA] workers to read and …" at bounding box center [296, 187] width 388 height 16
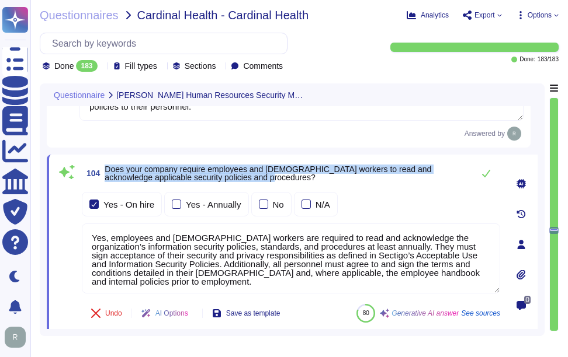
drag, startPoint x: 106, startPoint y: 169, endPoint x: 272, endPoint y: 179, distance: 166.2
click at [272, 179] on span "Does your company require employees and [DEMOGRAPHIC_DATA] workers to read and …" at bounding box center [286, 173] width 363 height 16
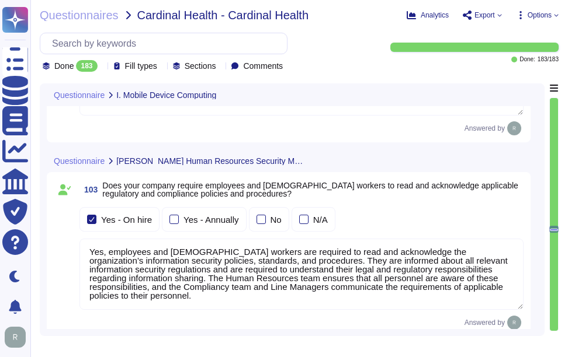
type textarea "Yes, employee mobile devices are managed by our company's Mobile Device Managem…"
type textarea "Yes, we have the capability to remotely wipe mobile devices that connect to cor…"
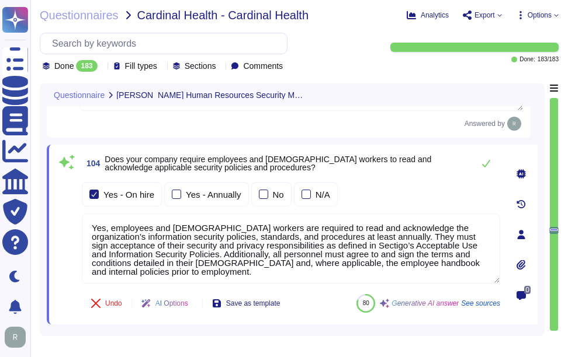
scroll to position [18286, 0]
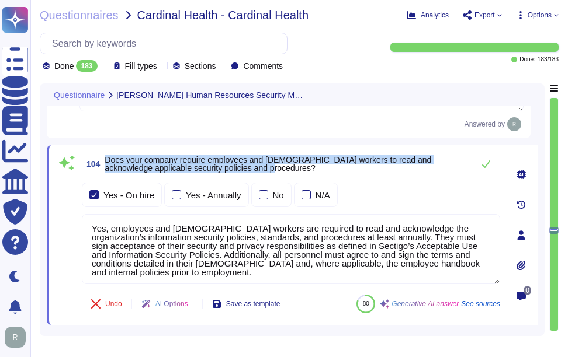
drag, startPoint x: 106, startPoint y: 161, endPoint x: 253, endPoint y: 165, distance: 147.3
click at [253, 165] on span "Does your company require employees and [DEMOGRAPHIC_DATA] workers to read and …" at bounding box center [286, 164] width 363 height 16
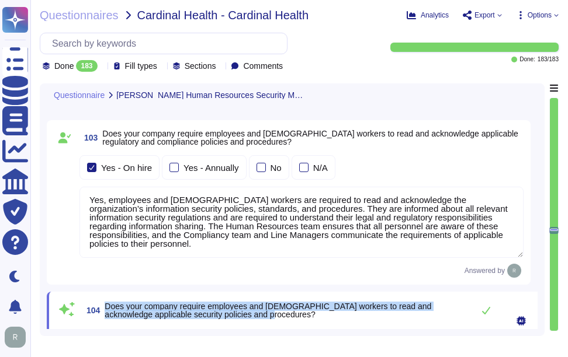
scroll to position [18111, 0]
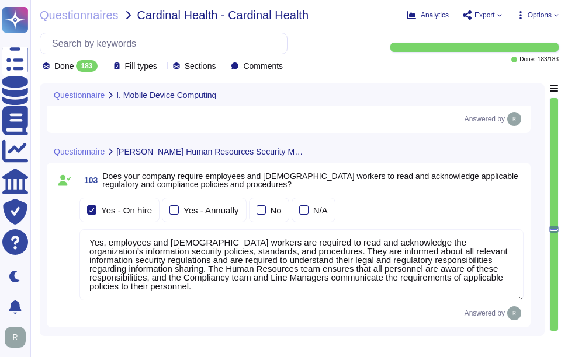
type textarea "Yes, employee mobile devices are managed by our company's Mobile Device Managem…"
type textarea "Yes, we have the capability to remotely wipe mobile devices that connect to cor…"
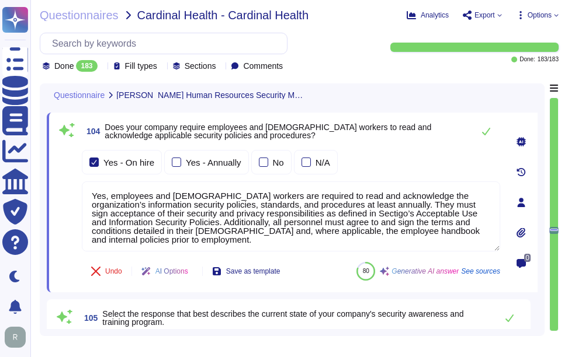
scroll to position [18300, 0]
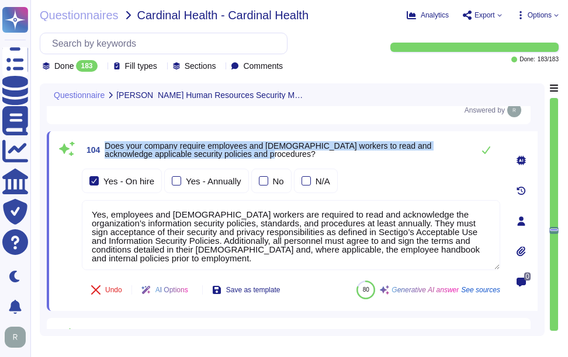
drag, startPoint x: 105, startPoint y: 144, endPoint x: 296, endPoint y: 157, distance: 192.0
click at [296, 157] on span "104 Does your company require employees and [DEMOGRAPHIC_DATA] workers to read …" at bounding box center [275, 150] width 386 height 21
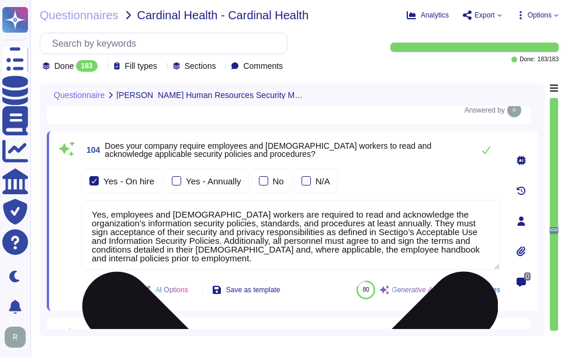
click at [366, 225] on textarea "Yes, employees and [DEMOGRAPHIC_DATA] workers are required to read and acknowle…" at bounding box center [291, 235] width 418 height 70
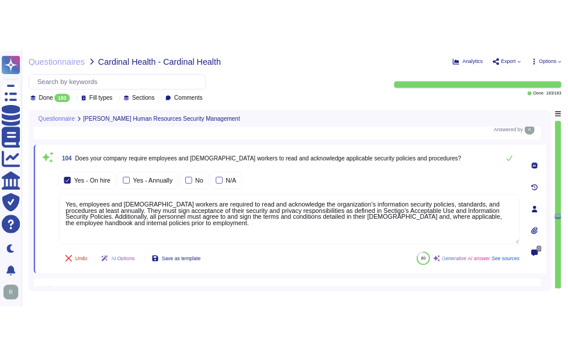
scroll to position [0, 0]
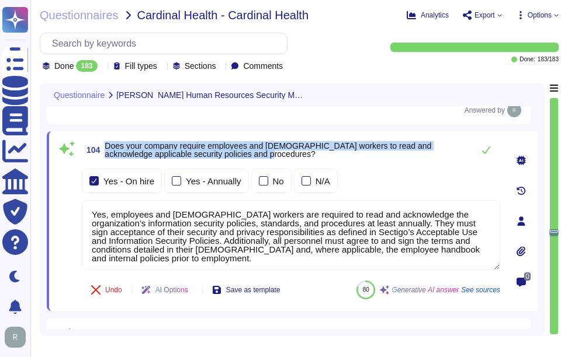
drag, startPoint x: 106, startPoint y: 144, endPoint x: 244, endPoint y: 153, distance: 138.1
click at [244, 153] on span "Does your company require employees and [DEMOGRAPHIC_DATA] workers to read and …" at bounding box center [286, 150] width 363 height 16
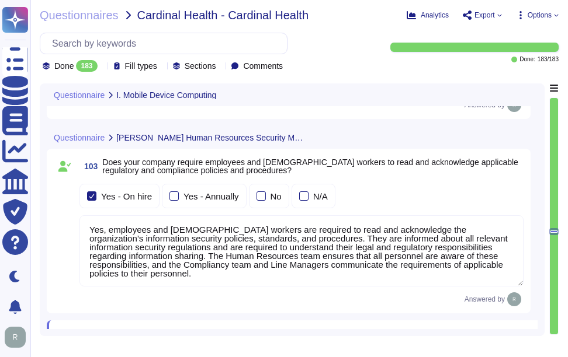
type textarea "Yes, employee mobile devices are managed by our company's Mobile Device Managem…"
type textarea "Yes, we have the capability to remotely wipe mobile devices that connect to cor…"
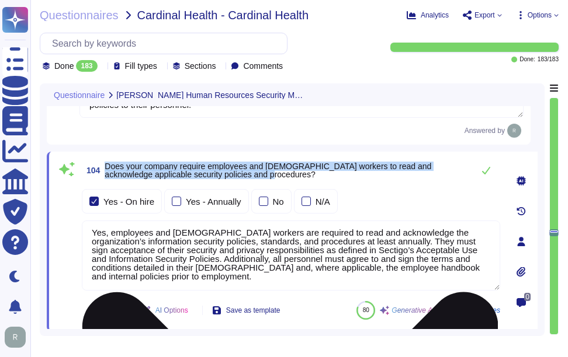
scroll to position [18300, 0]
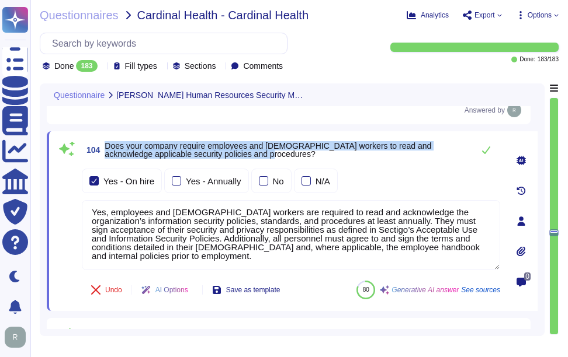
click at [110, 138] on div "104 Does your company require employees and [DEMOGRAPHIC_DATA] workers to read …" at bounding box center [291, 149] width 418 height 23
drag, startPoint x: 105, startPoint y: 146, endPoint x: 252, endPoint y: 161, distance: 148.5
click at [252, 161] on div "104 Does your company require employees and [DEMOGRAPHIC_DATA] workers to read …" at bounding box center [291, 149] width 418 height 23
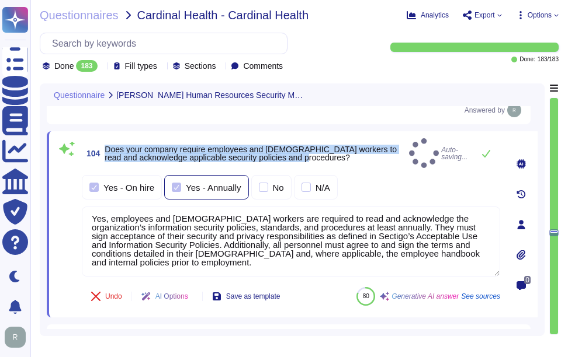
click at [173, 185] on div at bounding box center [176, 187] width 9 height 9
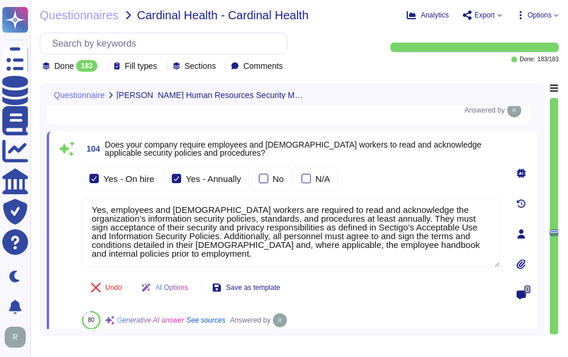
click at [369, 163] on div "104 Does your company require employees and [DEMOGRAPHIC_DATA] workers to read …" at bounding box center [278, 234] width 444 height 192
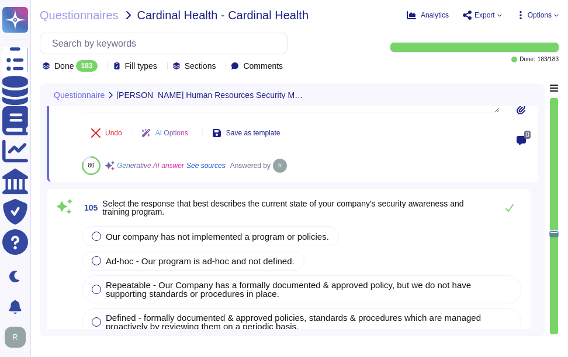
scroll to position [18475, 0]
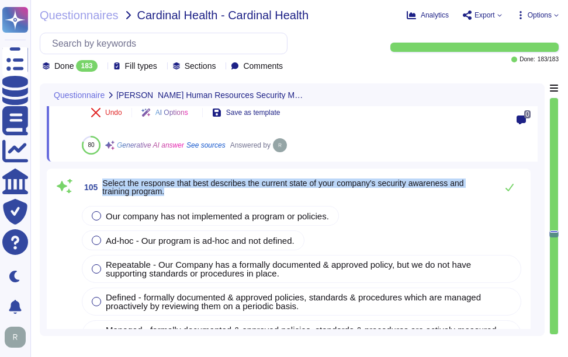
drag, startPoint x: 103, startPoint y: 180, endPoint x: 184, endPoint y: 195, distance: 82.4
click at [184, 195] on span "Select the response that best describes the current state of your company's sec…" at bounding box center [296, 187] width 388 height 16
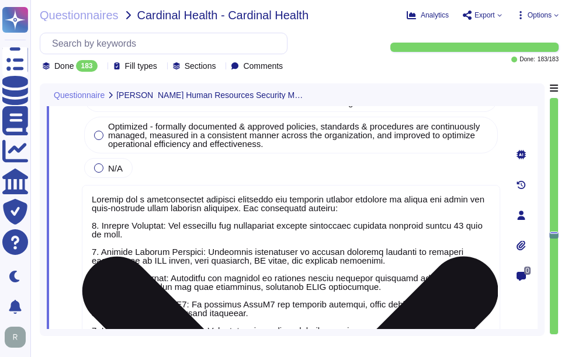
type textarea "Yes, our organization conducts background checks on all new employees, includin…"
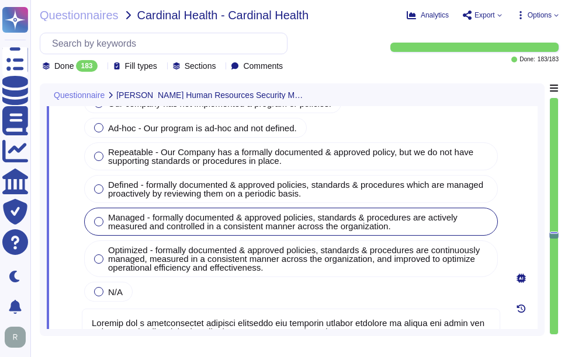
type textarea "Yes, employees and [DEMOGRAPHIC_DATA] workers are required to read and acknowle…"
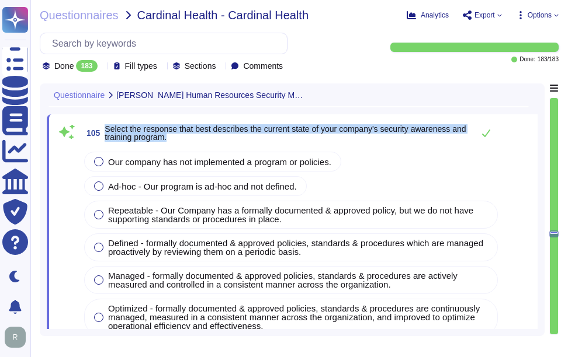
drag, startPoint x: 106, startPoint y: 126, endPoint x: 201, endPoint y: 140, distance: 96.2
click at [201, 140] on span "Select the response that best describes the current state of your company's sec…" at bounding box center [286, 133] width 363 height 16
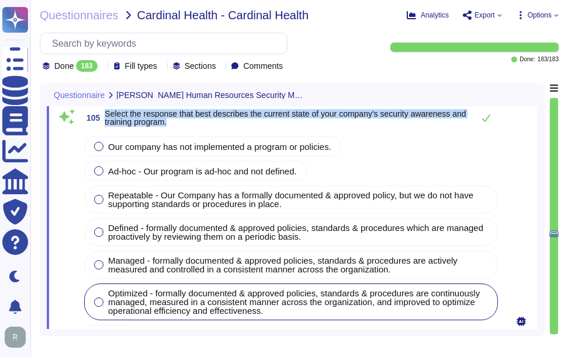
scroll to position [18543, 0]
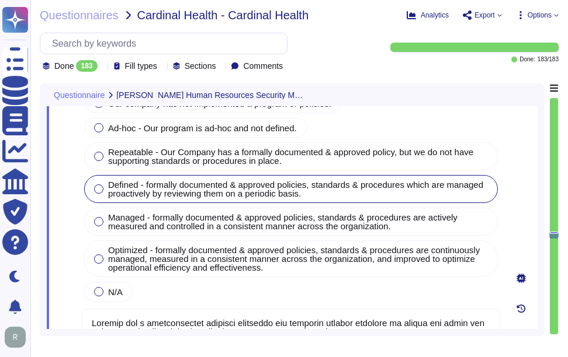
click at [98, 185] on div at bounding box center [98, 189] width 9 height 9
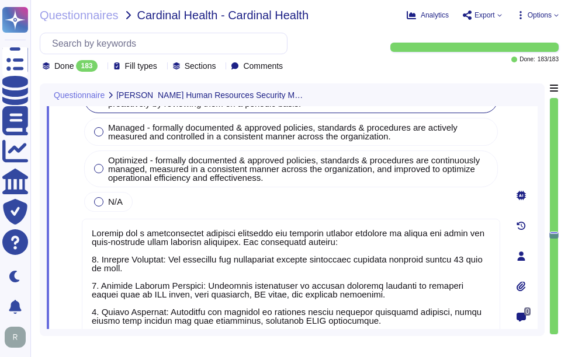
type textarea "Yes, our organization conducts background checks on all new employees, includin…"
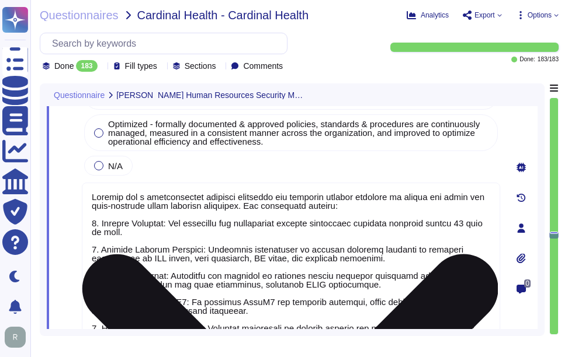
click at [254, 251] on textarea at bounding box center [291, 319] width 418 height 273
paste textarea "2. Ongoing Monthly Training: Employees participate in monthly training sessions…"
type textarea "Sectigo has a comprehensive security awareness and training program designed to…"
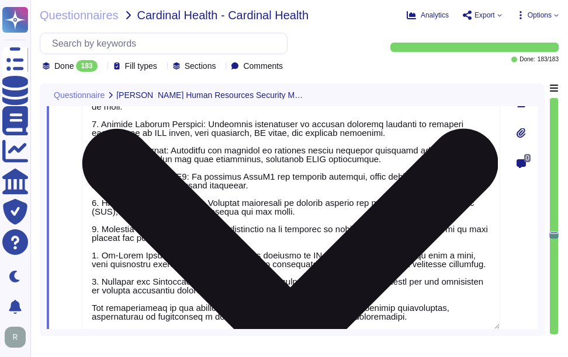
type textarea "Yes, our company requires a criminal history check as part of the background ch…"
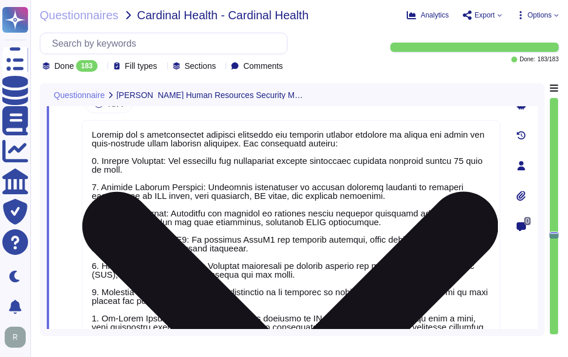
scroll to position [18662, 0]
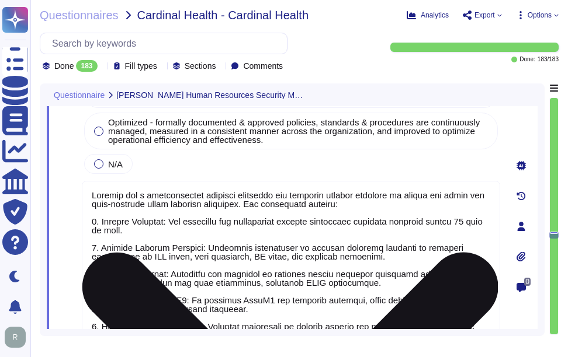
type textarea "Yes, employees and [DEMOGRAPHIC_DATA] workers are required to read and acknowle…"
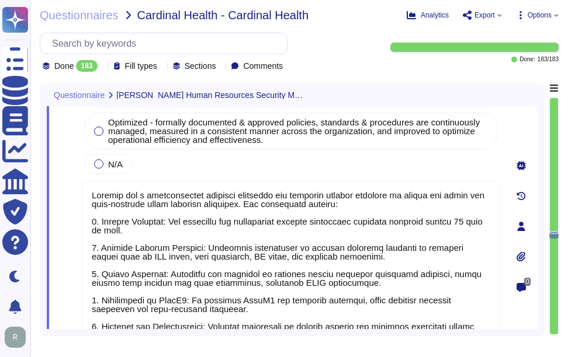
type textarea "Sectigo has a comprehensive security awareness and training program designed to…"
click at [458, 158] on div "Our company has not implemented a program or policies. Ad-hoc - Our program is …" at bounding box center [291, 69] width 418 height 213
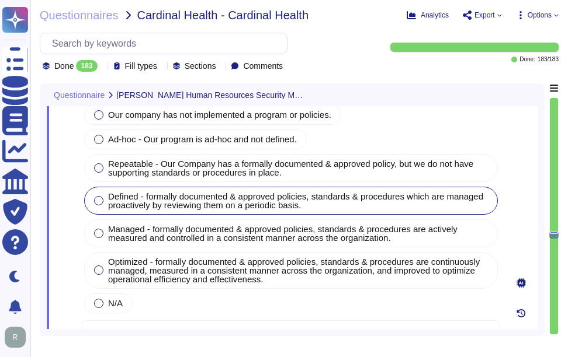
type textarea "Yes, employees and [DEMOGRAPHIC_DATA] workers are required to read and acknowle…"
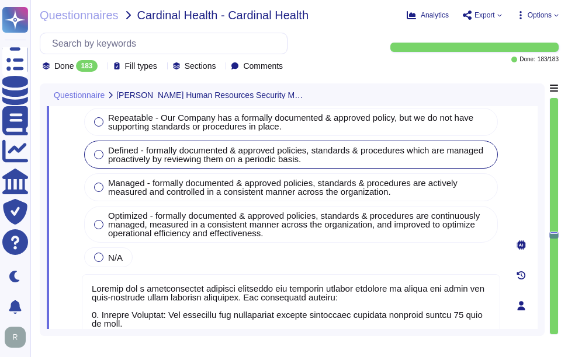
scroll to position [18603, 0]
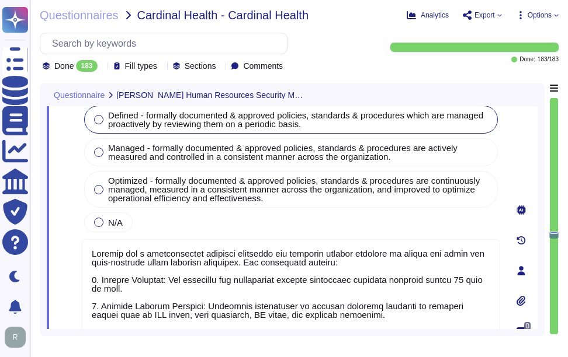
type textarea "Yes, our organization conducts background checks on all new employees, includin…"
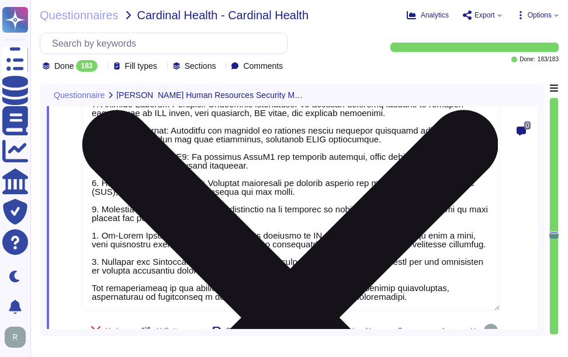
scroll to position [18837, 0]
type textarea "Yes, our company requires a criminal history check as part of the background ch…"
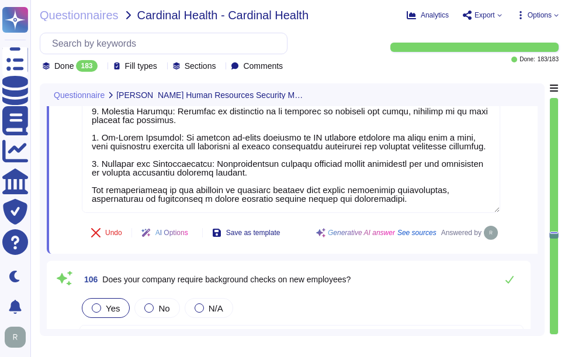
type textarea "Background checks are performed on all employees before their first day of work."
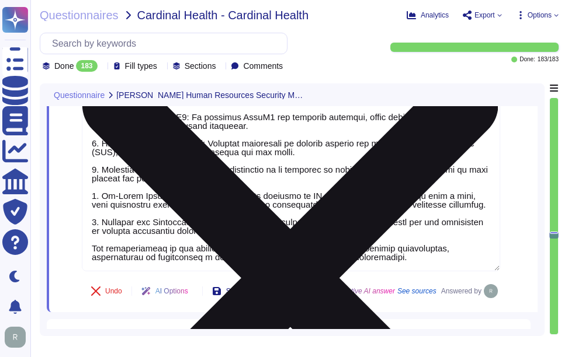
scroll to position [0, 0]
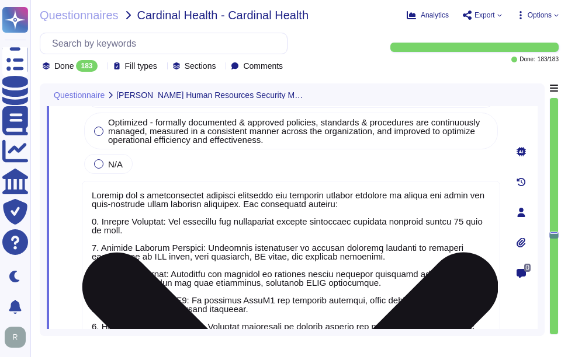
type textarea "Yes, employees and [DEMOGRAPHIC_DATA] workers are required to read and acknowle…"
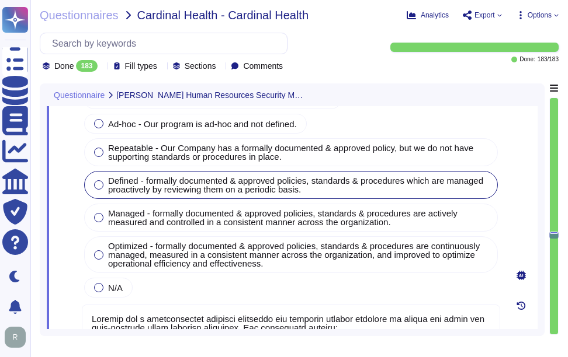
type textarea "Yes, employees and [DEMOGRAPHIC_DATA] workers are required to read and acknowle…"
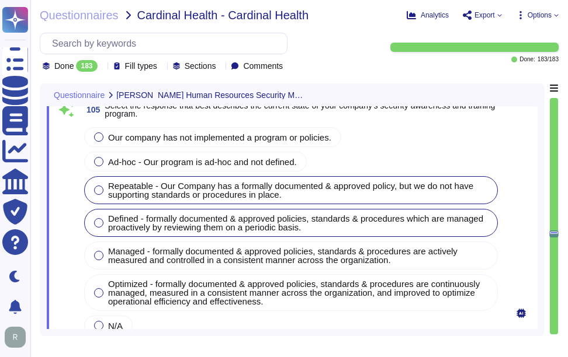
scroll to position [18487, 0]
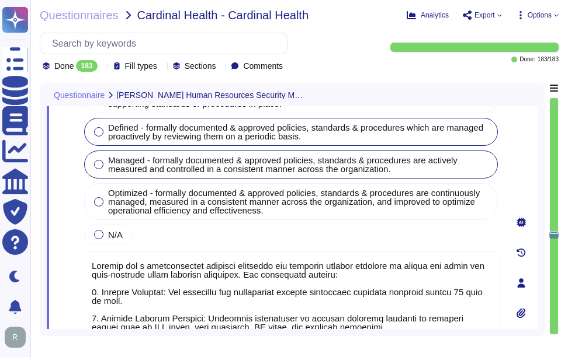
type textarea "Yes, our organization conducts background checks on all new employees, includin…"
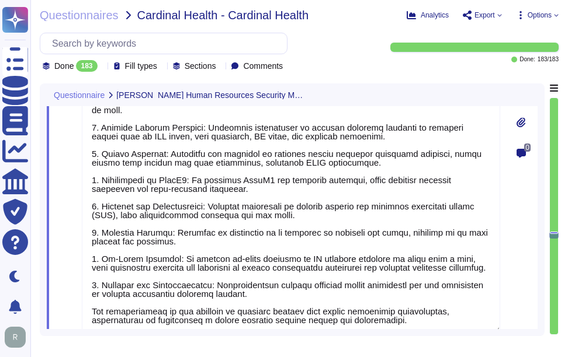
type textarea "Yes, our company requires a criminal history check as part of the background ch…"
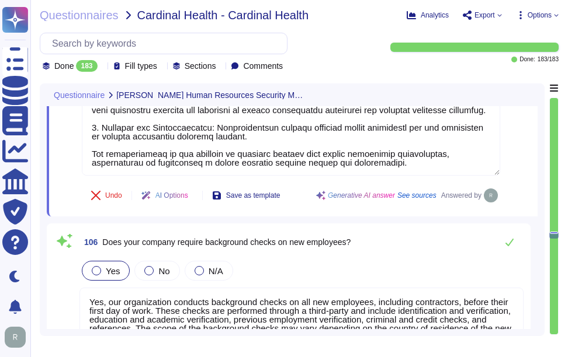
type textarea "Background checks are performed on all employees before their first day of work."
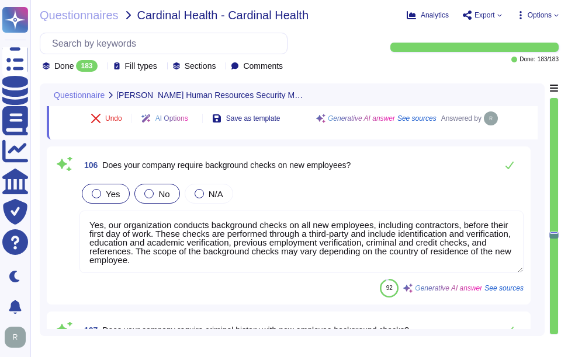
scroll to position [19012, 0]
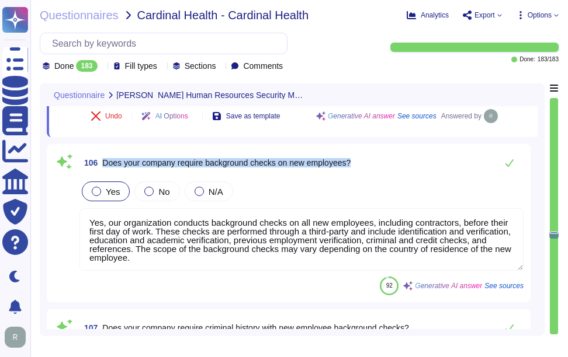
drag, startPoint x: 102, startPoint y: 162, endPoint x: 364, endPoint y: 165, distance: 262.3
click at [364, 165] on div "106 Does your company require background checks on new employees?" at bounding box center [301, 162] width 444 height 23
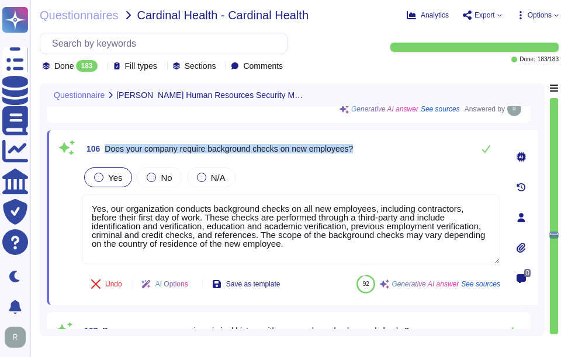
drag, startPoint x: 107, startPoint y: 147, endPoint x: 381, endPoint y: 151, distance: 274.5
click at [381, 151] on div "106 Does your company require background checks on new employees?" at bounding box center [291, 148] width 418 height 23
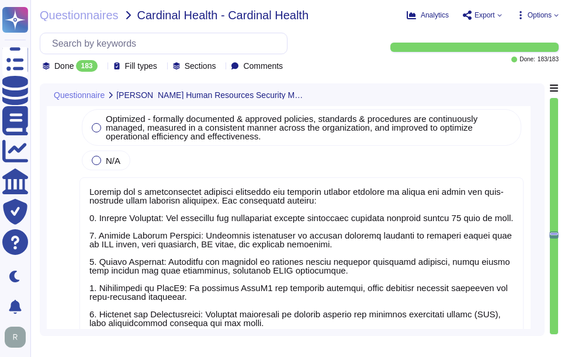
type textarea "Yes, employees and [DEMOGRAPHIC_DATA] workers are required to read and acknowle…"
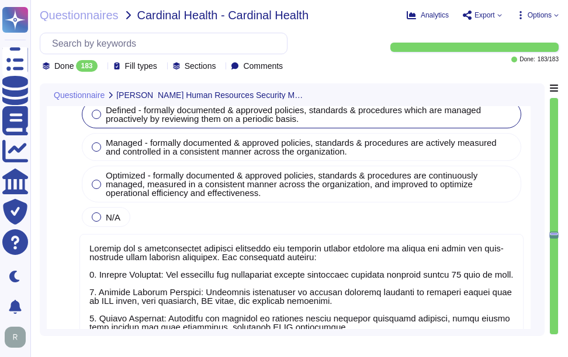
type textarea "Yes, employees and [DEMOGRAPHIC_DATA] workers are required to read and acknowle…"
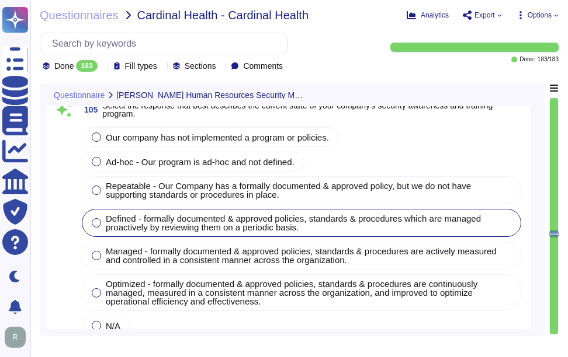
scroll to position [18487, 0]
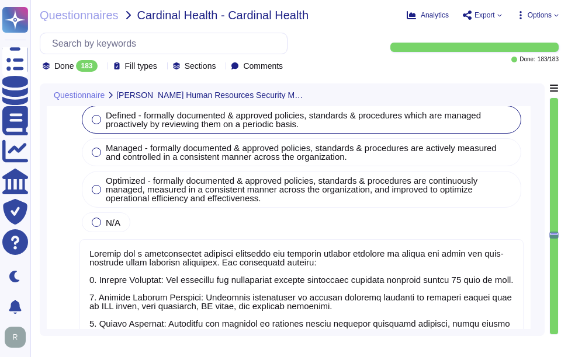
type textarea "Yes, our organization conducts background checks on all new employees, includin…"
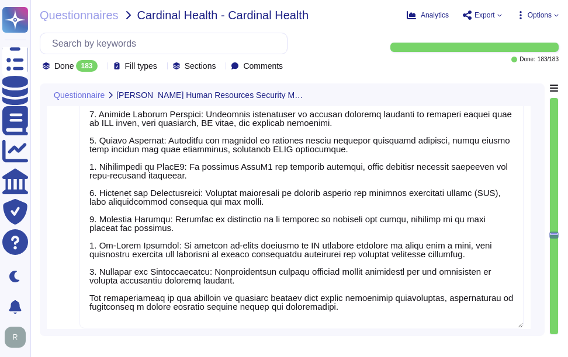
type textarea "Yes, our company requires a criminal history check as part of the background ch…"
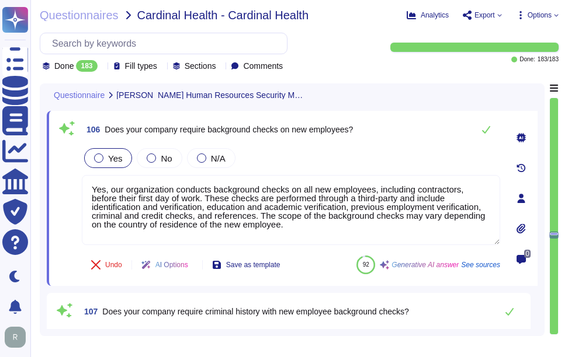
type textarea "Background checks are performed on all employees before their first day of work."
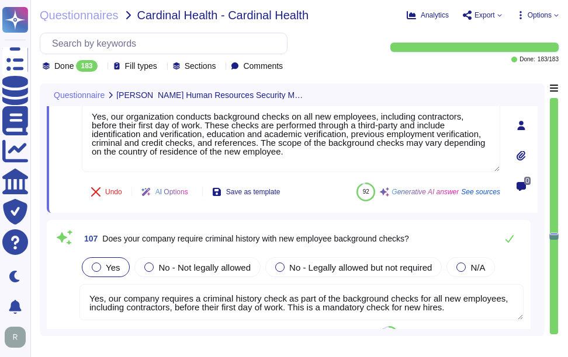
type textarea "Yes, our company defines and documents security roles and responsibilities in a…"
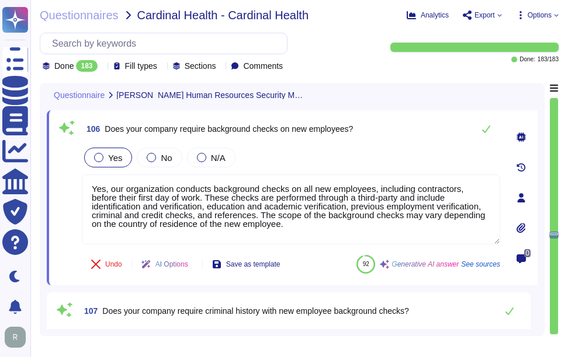
scroll to position [19032, 0]
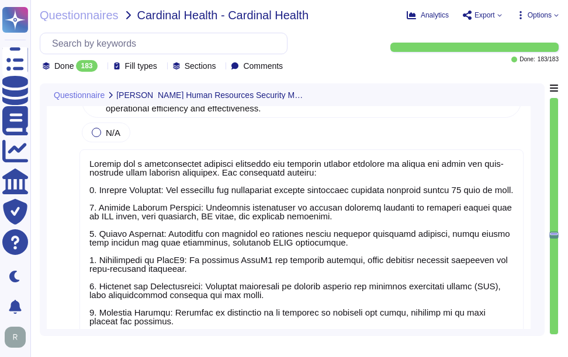
type textarea "Yes, employees and [DEMOGRAPHIC_DATA] workers are required to read and acknowle…"
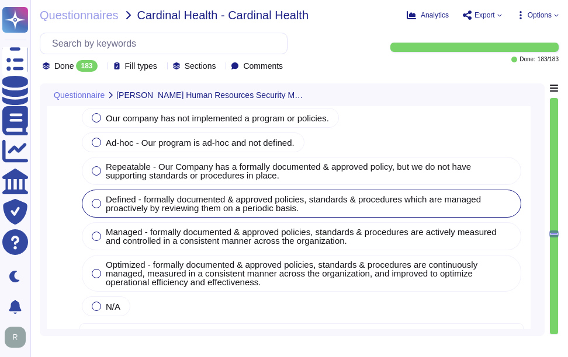
type textarea "Yes, employees and [DEMOGRAPHIC_DATA] workers are required to read and acknowle…"
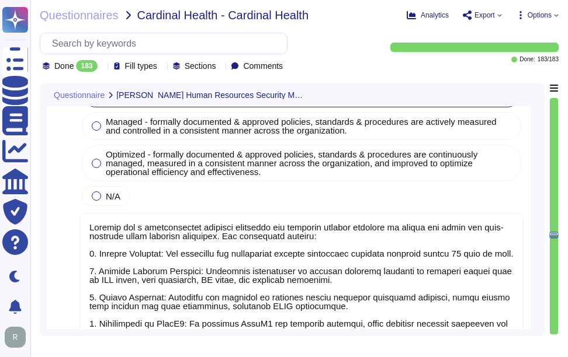
type textarea "Yes, our organization conducts background checks on all new employees, includin…"
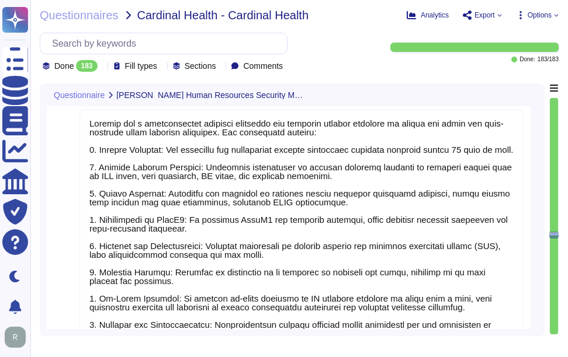
type textarea "Yes, our company requires a criminal history check as part of the background ch…"
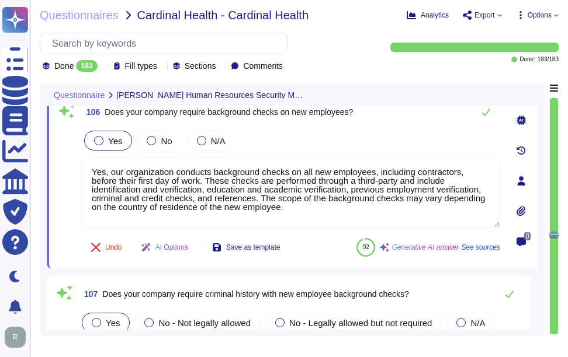
type textarea "Background checks are performed on all employees before their first day of work."
type textarea "Yes, our company defines and documents security roles and responsibilities in a…"
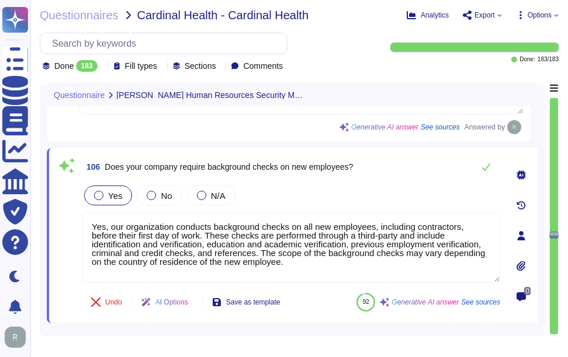
scroll to position [18993, 0]
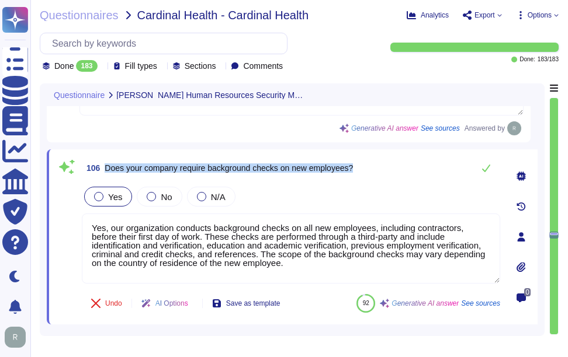
drag, startPoint x: 107, startPoint y: 165, endPoint x: 401, endPoint y: 168, distance: 293.8
click at [401, 168] on div "106 Does your company require background checks on new employees?" at bounding box center [291, 168] width 418 height 23
click at [121, 164] on span "Does your company require background checks on new employees?" at bounding box center [229, 168] width 248 height 9
drag, startPoint x: 105, startPoint y: 165, endPoint x: 390, endPoint y: 176, distance: 284.7
click at [390, 176] on div "106 Does your company require background checks on new employees?" at bounding box center [291, 168] width 418 height 23
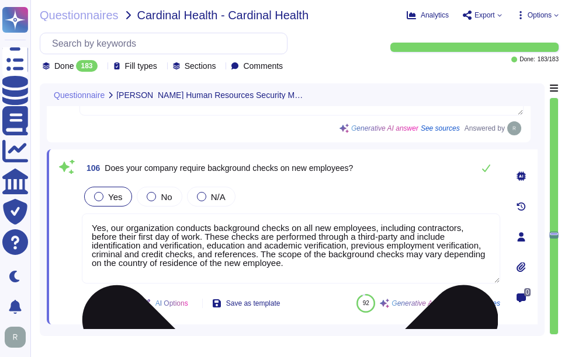
click at [133, 241] on textarea "Yes, our organization conducts background checks on all new employees, includin…" at bounding box center [291, 249] width 418 height 70
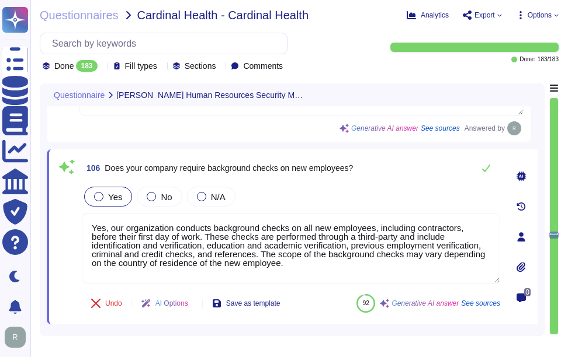
click at [368, 193] on div "Yes No N/A" at bounding box center [291, 197] width 418 height 25
click at [489, 166] on icon at bounding box center [486, 169] width 8 height 8
click at [485, 169] on icon at bounding box center [485, 168] width 9 height 9
click at [484, 173] on button at bounding box center [486, 168] width 28 height 23
click at [343, 190] on div "Yes No N/A" at bounding box center [291, 197] width 418 height 25
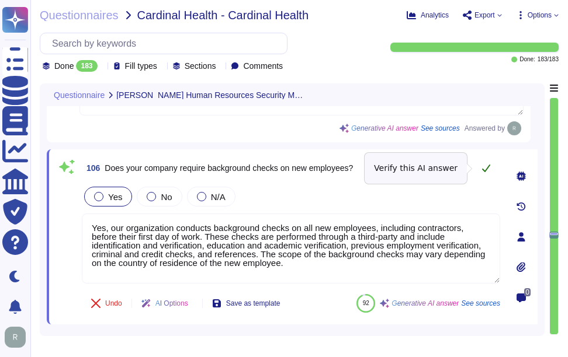
click at [484, 165] on icon at bounding box center [485, 168] width 9 height 9
click at [328, 181] on div "106 Does your company require background checks on new employees? Yes No N/A Ye…" at bounding box center [278, 237] width 444 height 161
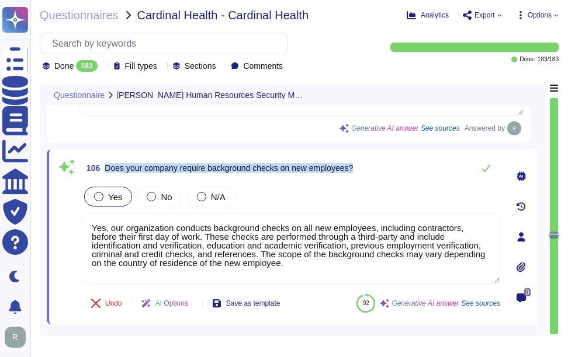
drag, startPoint x: 105, startPoint y: 167, endPoint x: 409, endPoint y: 166, distance: 303.7
click at [409, 166] on div "106 Does your company require background checks on new employees?" at bounding box center [291, 168] width 418 height 23
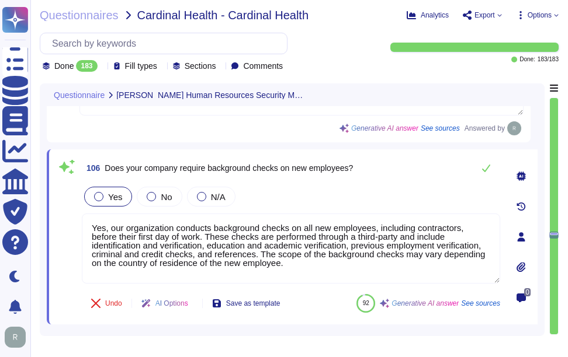
drag, startPoint x: 409, startPoint y: 166, endPoint x: 395, endPoint y: 187, distance: 24.8
click at [395, 187] on div "Yes No N/A" at bounding box center [291, 197] width 418 height 25
click at [487, 171] on icon at bounding box center [485, 168] width 9 height 9
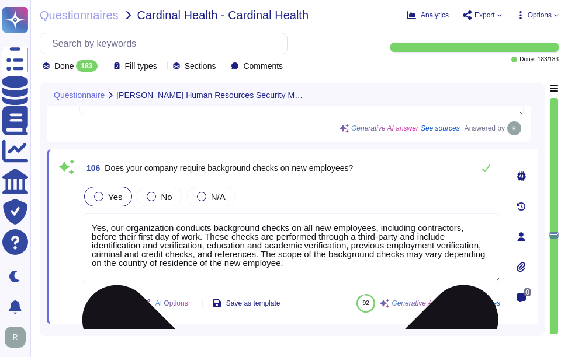
click at [245, 259] on textarea "Yes, our organization conducts background checks on all new employees, includin…" at bounding box center [291, 249] width 418 height 70
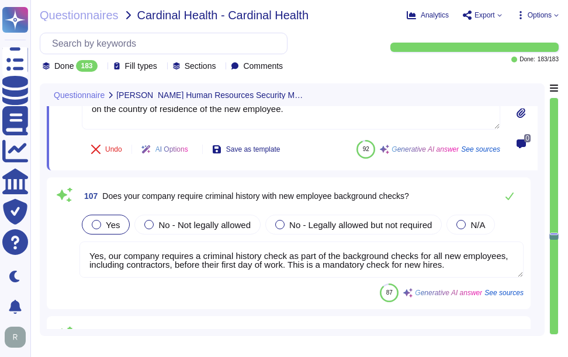
scroll to position [19168, 0]
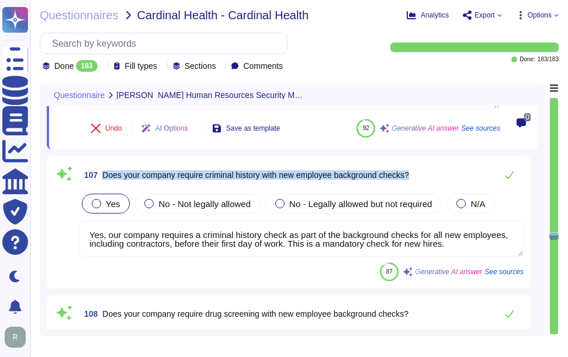
drag, startPoint x: 103, startPoint y: 173, endPoint x: 451, endPoint y: 173, distance: 347.5
click at [451, 173] on div "107 Does your company require criminal history with new employee background che…" at bounding box center [301, 175] width 444 height 23
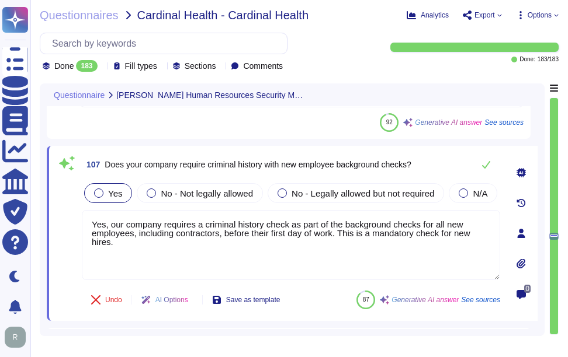
type textarea "Yes, our company defines and documents security roles and responsibilities in a…"
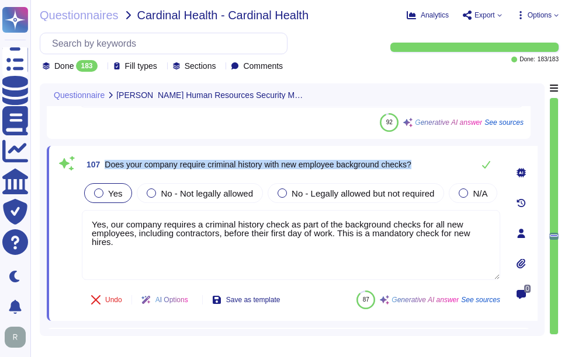
drag, startPoint x: 105, startPoint y: 162, endPoint x: 429, endPoint y: 164, distance: 324.2
click at [429, 164] on div "107 Does your company require criminal history with new employee background che…" at bounding box center [291, 164] width 418 height 23
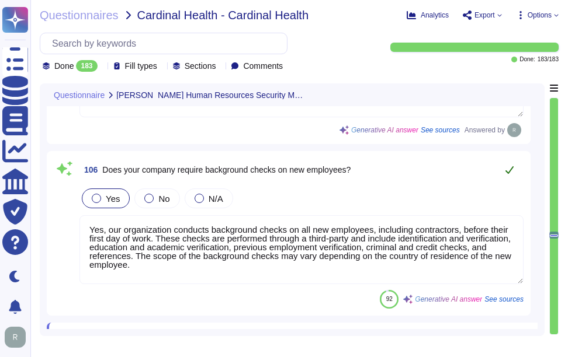
scroll to position [18935, 0]
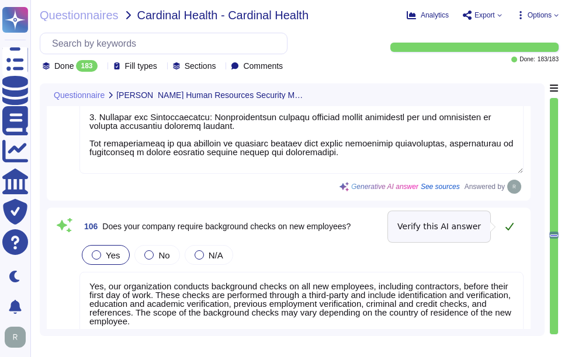
click at [507, 226] on icon at bounding box center [509, 226] width 9 height 9
click at [508, 231] on icon at bounding box center [509, 226] width 9 height 9
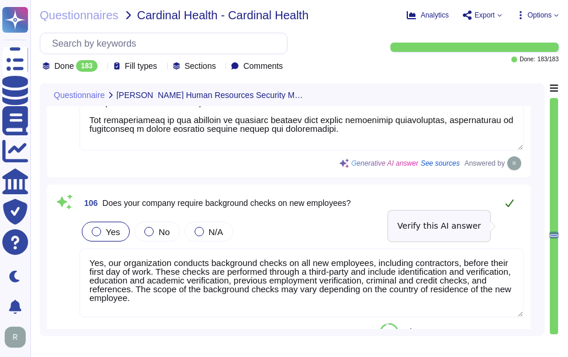
scroll to position [19280, 0]
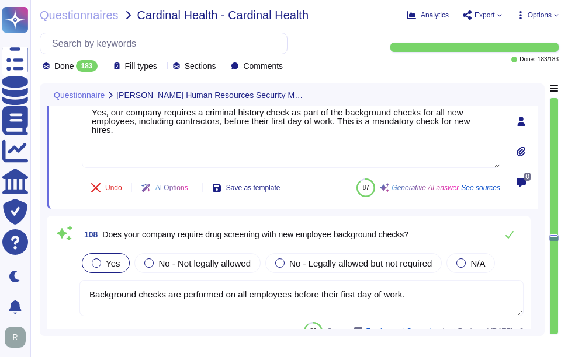
type textarea "Yes, our company defines and documents security roles and responsibilities in a…"
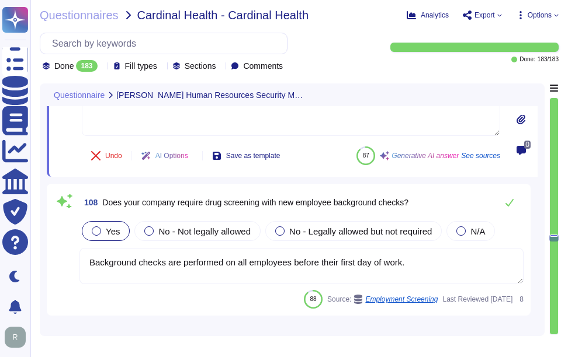
scroll to position [19339, 0]
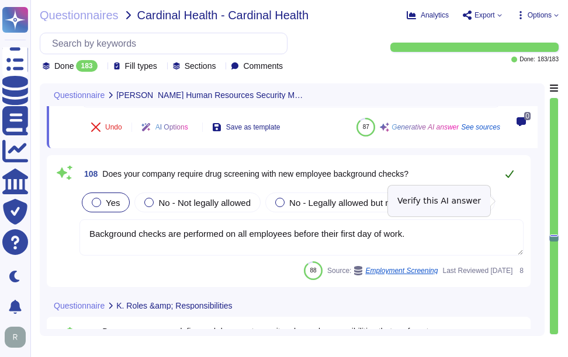
click at [511, 179] on icon at bounding box center [509, 173] width 9 height 9
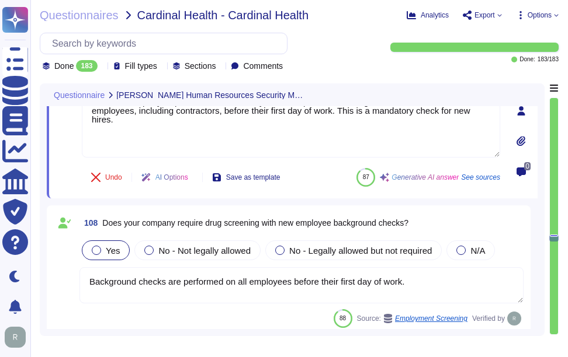
scroll to position [19164, 0]
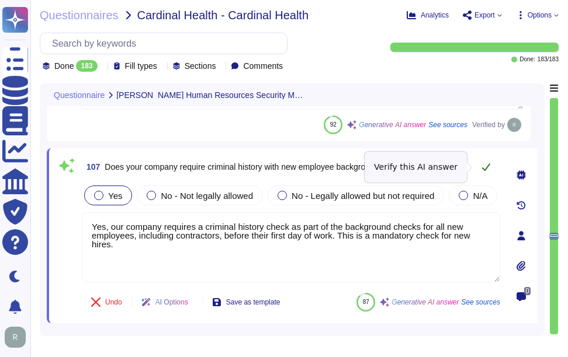
click at [482, 169] on icon at bounding box center [485, 166] width 9 height 9
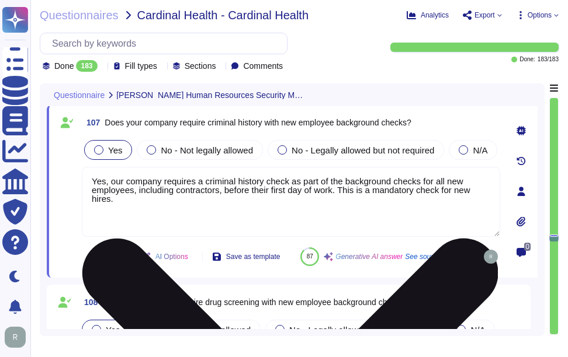
type textarea "Yes, our company defines and documents security roles and responsibilities in a…"
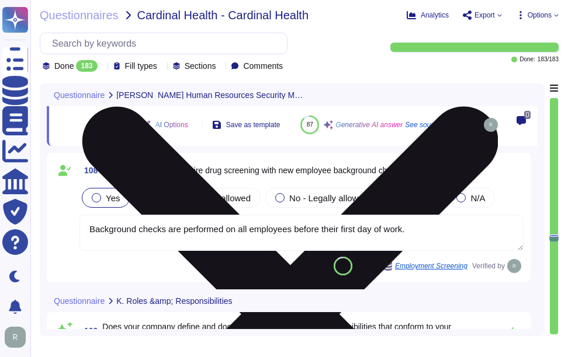
scroll to position [19397, 0]
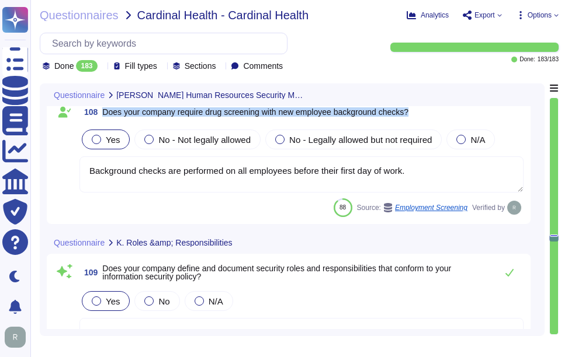
drag, startPoint x: 103, startPoint y: 165, endPoint x: 421, endPoint y: 157, distance: 317.9
click at [421, 123] on div "108 Does your company require drug screening with new employee background check…" at bounding box center [301, 112] width 444 height 21
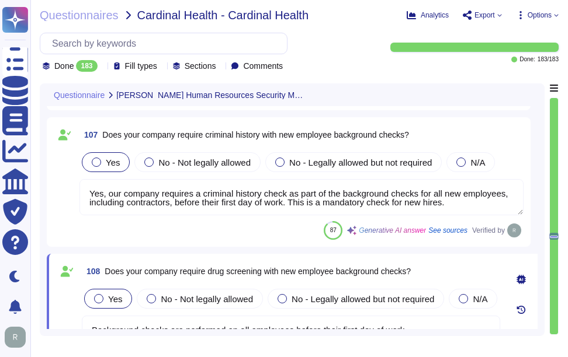
scroll to position [19280, 0]
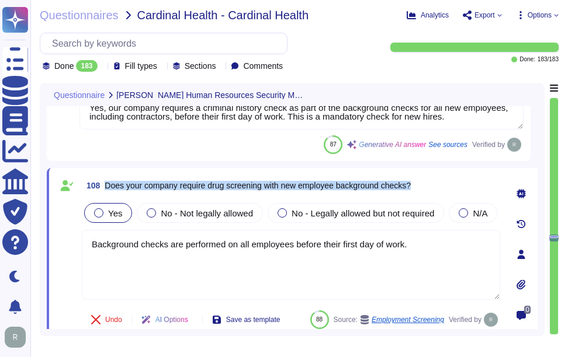
drag, startPoint x: 105, startPoint y: 185, endPoint x: 431, endPoint y: 192, distance: 326.0
click at [431, 192] on div "108 Does your company require drug screening with new employee background check…" at bounding box center [291, 185] width 418 height 21
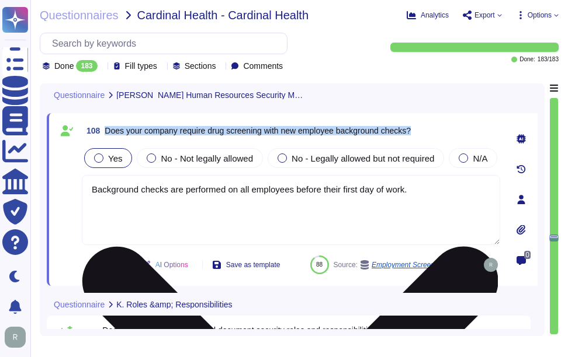
scroll to position [19339, 0]
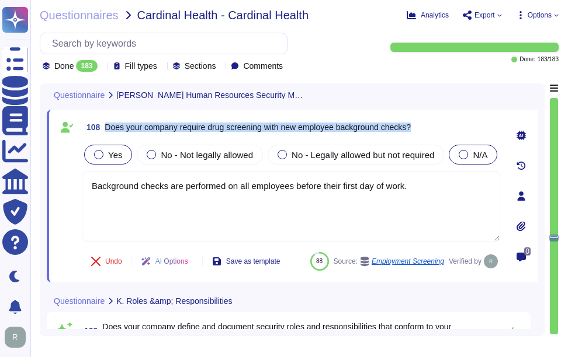
click at [459, 159] on div at bounding box center [463, 154] width 9 height 9
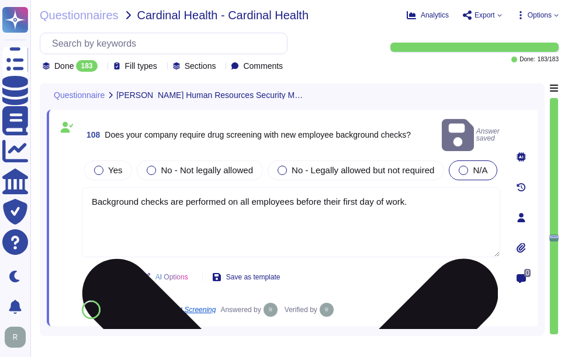
drag, startPoint x: 423, startPoint y: 211, endPoint x: 83, endPoint y: 209, distance: 340.5
click at [83, 209] on textarea "Background checks are performed on all employees before their first day of work." at bounding box center [291, 222] width 418 height 70
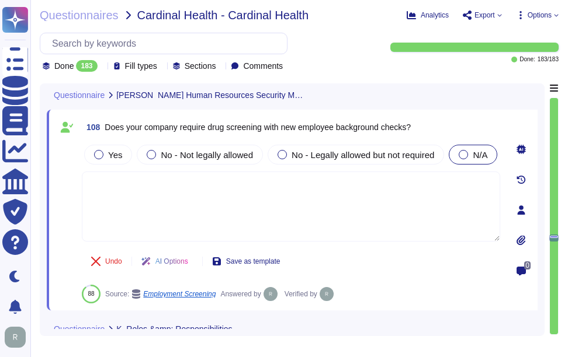
click at [386, 167] on div "Yes No - Not legally allowed No - Legally allowed but not required N/A" at bounding box center [291, 155] width 418 height 25
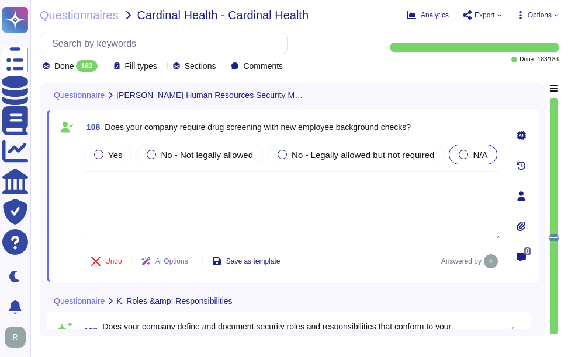
click at [206, 209] on textarea at bounding box center [291, 207] width 418 height 70
type textarea "v"
paste textarea "Yes, background checks are performed on all employees, including contractors, b…"
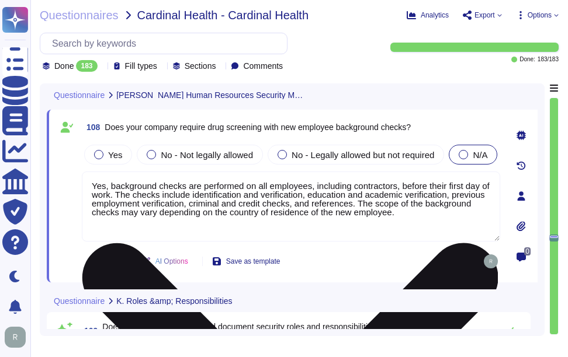
click at [112, 208] on textarea "Yes, background checks are performed on all employees, including contractors, b…" at bounding box center [291, 207] width 418 height 70
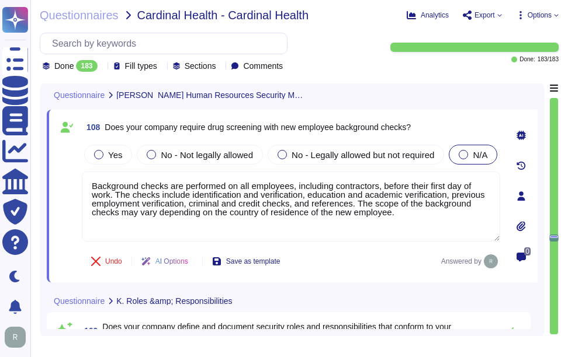
type textarea "Background checks are performed on all employees, including contractors, before…"
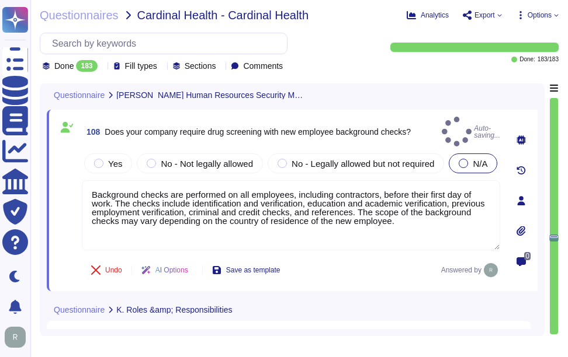
click at [343, 175] on div "Yes No - Not legally allowed No - Legally allowed but not required N/A" at bounding box center [291, 163] width 418 height 25
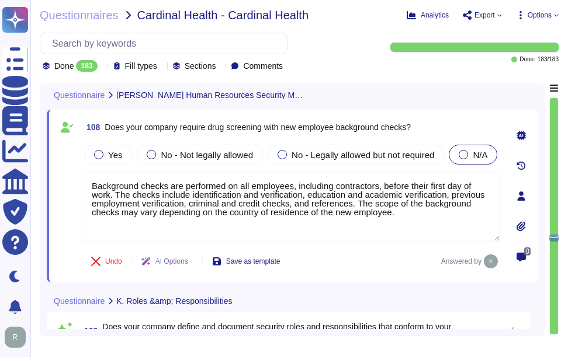
click at [327, 192] on div "Yes No - Not legally allowed No - Legally allowed but not required N/A Backgrou…" at bounding box center [291, 193] width 418 height 100
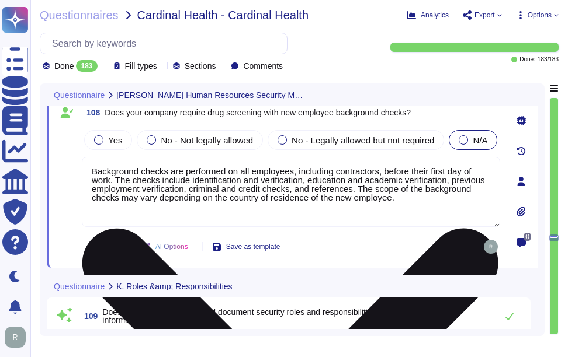
scroll to position [19456, 0]
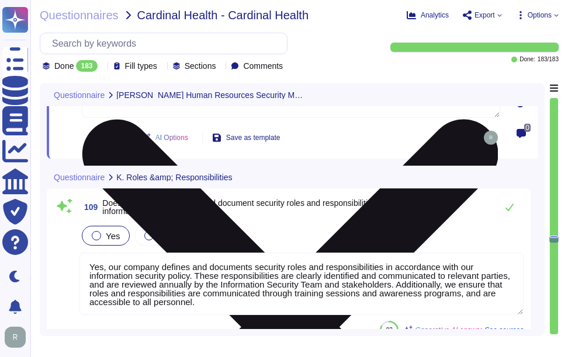
type textarea "Sectigo is incorporated in the [GEOGRAPHIC_DATA] and has global offices and sub…"
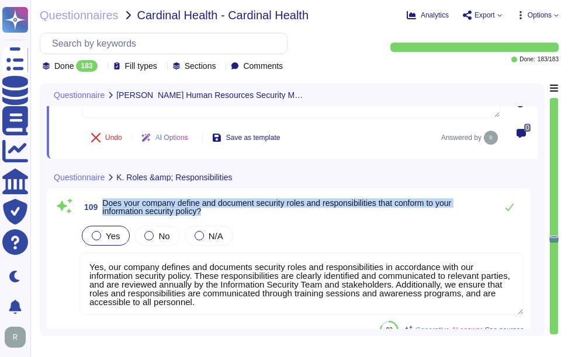
drag, startPoint x: 104, startPoint y: 225, endPoint x: 250, endPoint y: 235, distance: 146.4
click at [250, 216] on span "Does your company define and document security roles and responsibilities that …" at bounding box center [296, 207] width 388 height 16
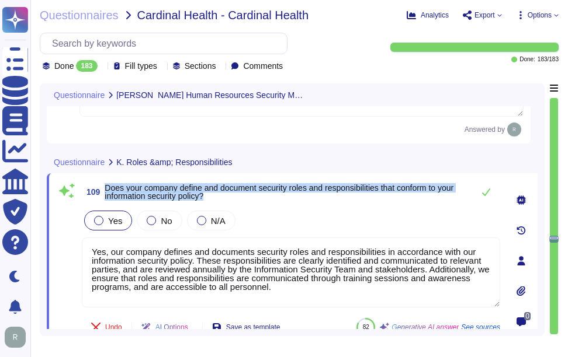
drag, startPoint x: 106, startPoint y: 186, endPoint x: 224, endPoint y: 197, distance: 118.5
click at [224, 197] on span "Does your company define and document security roles and responsibilities that …" at bounding box center [286, 192] width 363 height 16
click at [127, 180] on div "109 Does your company define and document security roles and responsibilities t…" at bounding box center [292, 260] width 491 height 175
drag, startPoint x: 105, startPoint y: 186, endPoint x: 232, endPoint y: 197, distance: 127.9
click at [232, 197] on span "109 Does your company define and document security roles and responsibilities t…" at bounding box center [275, 192] width 386 height 21
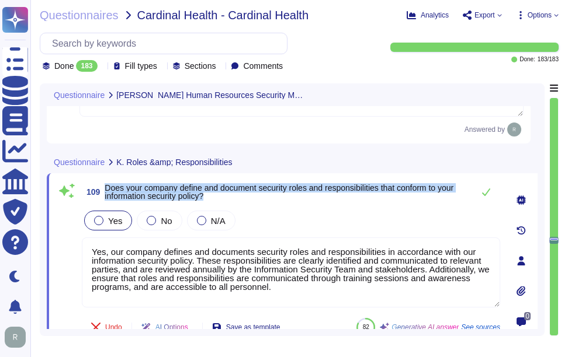
click at [150, 186] on span "Does your company define and document security roles and responsibilities that …" at bounding box center [279, 192] width 349 height 18
drag, startPoint x: 106, startPoint y: 188, endPoint x: 228, endPoint y: 207, distance: 122.9
click at [228, 207] on div "109 Does your company define and document security roles and responsibilities t…" at bounding box center [278, 260] width 444 height 161
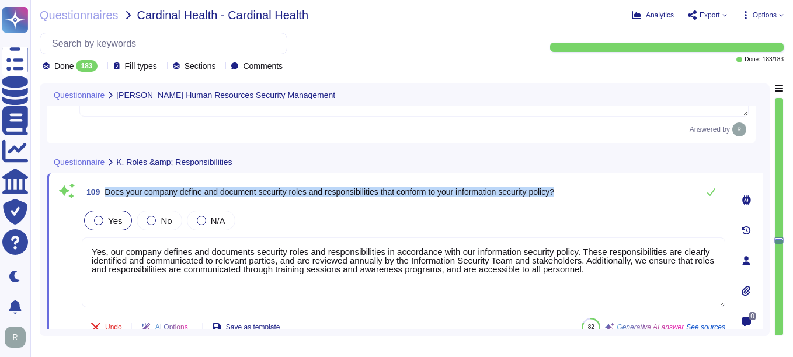
click at [158, 188] on span "Does your company define and document security roles and responsibilities that …" at bounding box center [330, 191] width 450 height 9
click at [108, 189] on span "Does your company define and document security roles and responsibilities that …" at bounding box center [330, 191] width 450 height 9
click at [510, 190] on span "Does your company define and document security roles and responsibilities that …" at bounding box center [330, 191] width 450 height 9
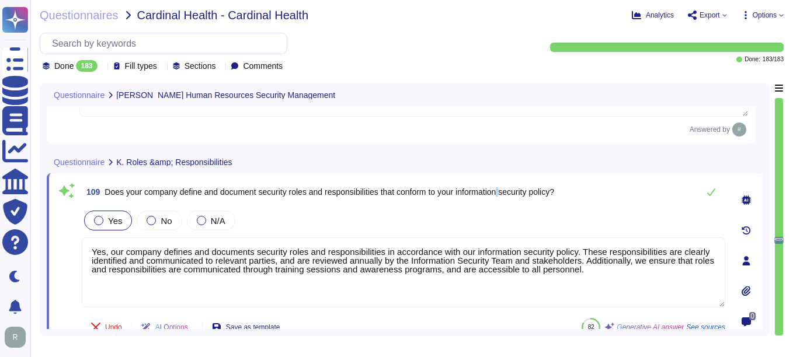
click at [510, 190] on span "Does your company define and document security roles and responsibilities that …" at bounding box center [330, 191] width 450 height 9
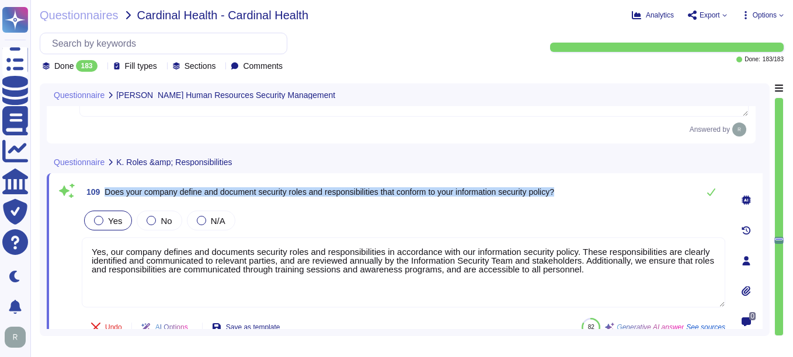
click at [510, 190] on span "Does your company define and document security roles and responsibilities that …" at bounding box center [330, 191] width 450 height 9
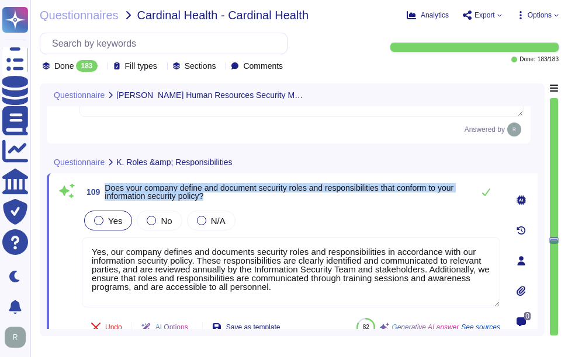
click at [120, 180] on div "109 Does your company define and document security roles and responsibilities t…" at bounding box center [291, 191] width 418 height 23
drag, startPoint x: 106, startPoint y: 187, endPoint x: 223, endPoint y: 194, distance: 117.0
click at [223, 194] on span "Does your company define and document security roles and responsibilities that …" at bounding box center [286, 192] width 363 height 16
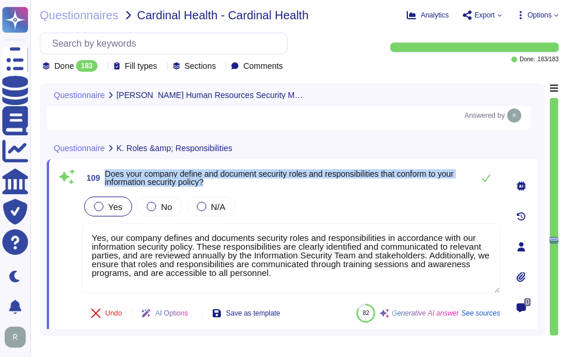
type textarea "Yes, our company requires a criminal history check as part of the background ch…"
type textarea "Background checks are performed on all employees, including contractors, before…"
